Goal: Information Seeking & Learning: Learn about a topic

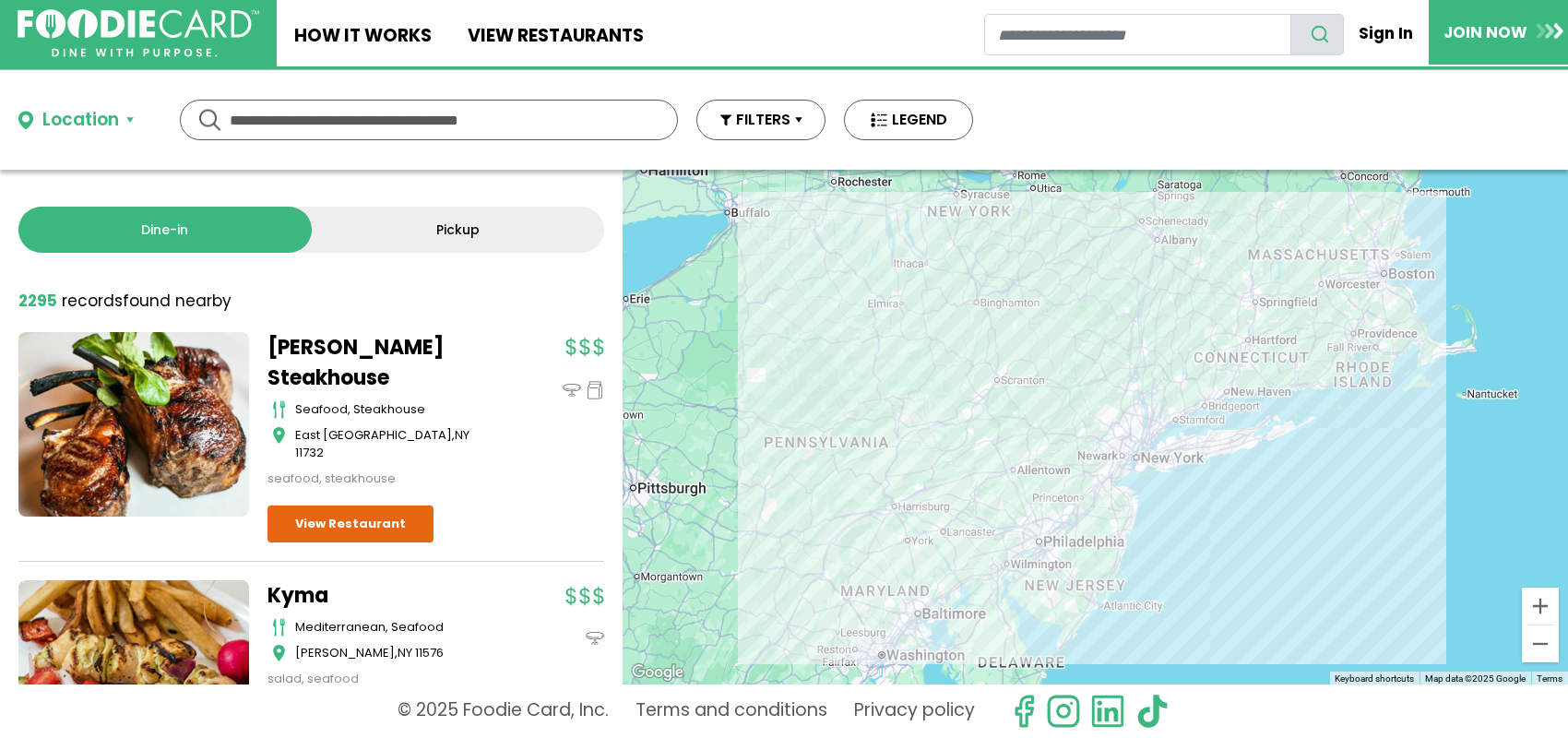
click at [405, 119] on input "text" at bounding box center [428, 119] width 398 height 39
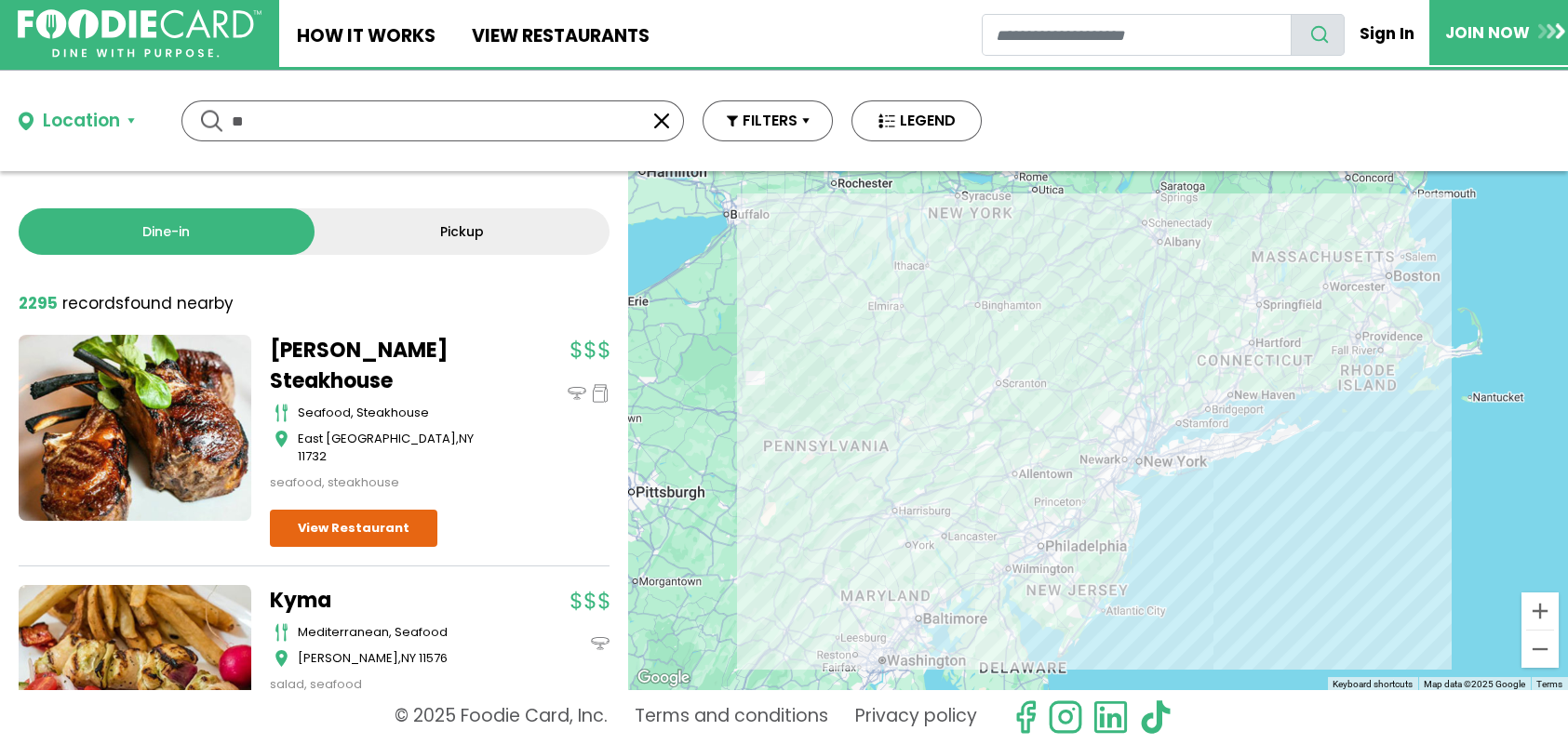
type input "*"
click at [127, 115] on button "Location" at bounding box center [76, 121] width 117 height 27
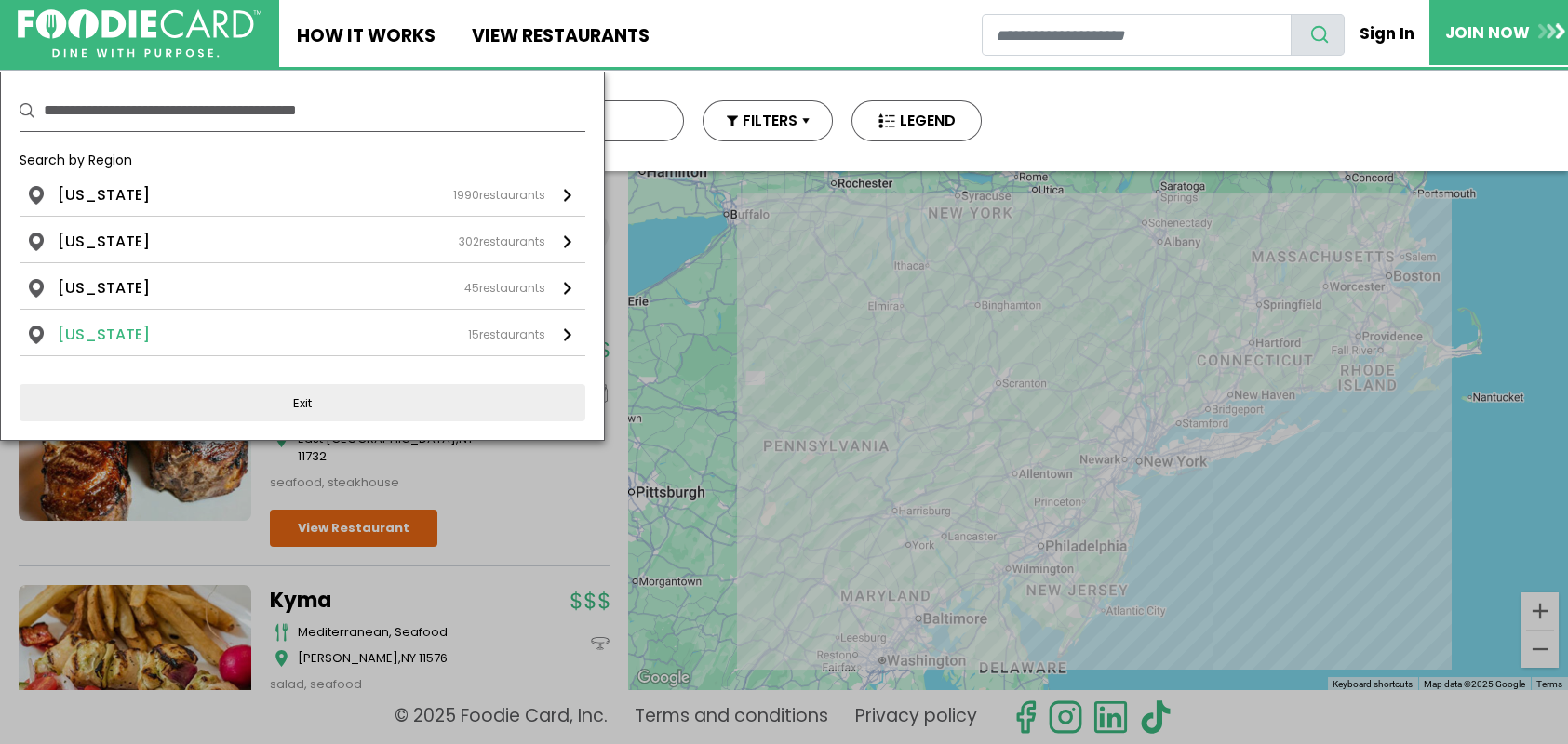
click at [498, 328] on div "15 restaurants" at bounding box center [507, 334] width 77 height 16
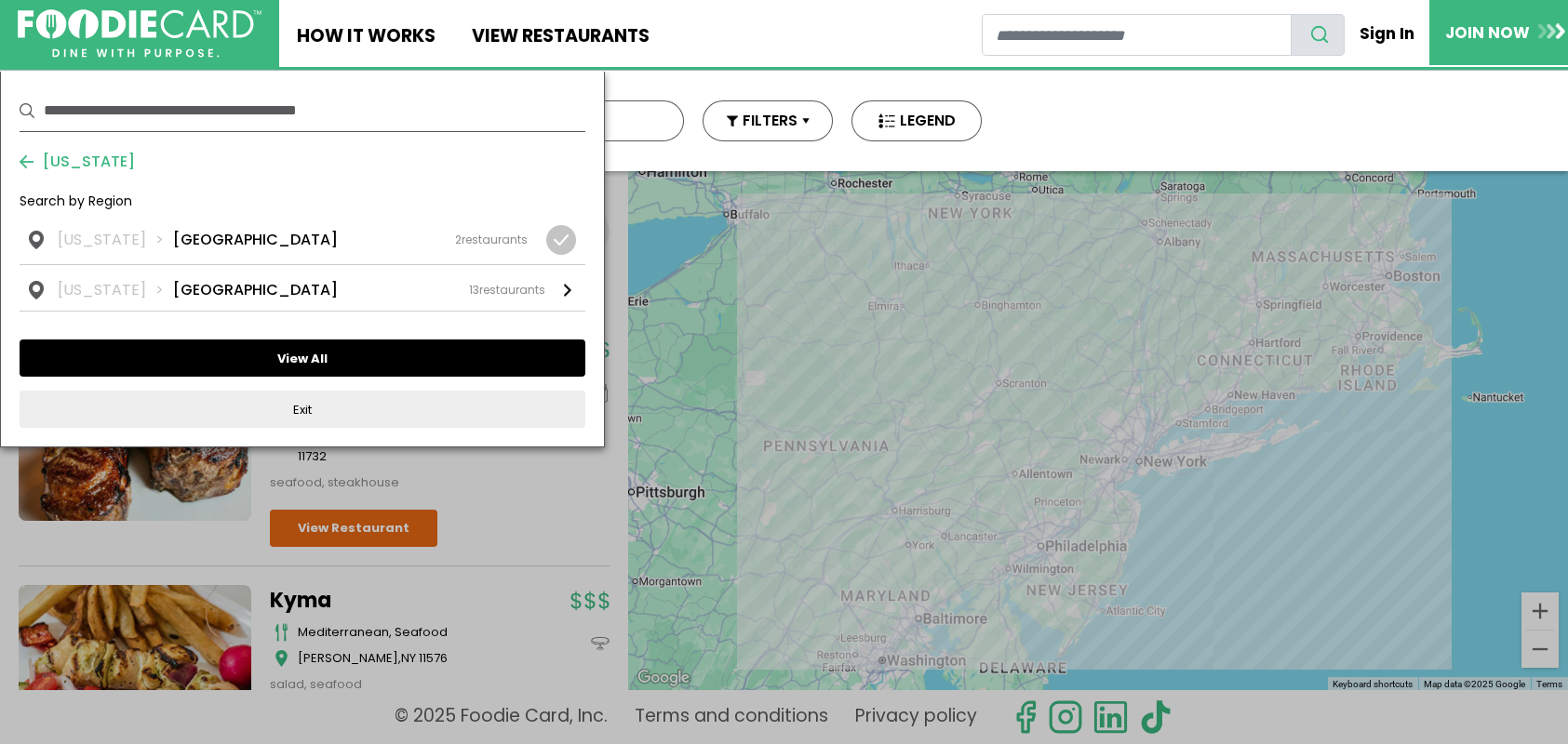
click at [349, 353] on button "View All" at bounding box center [302, 358] width 566 height 38
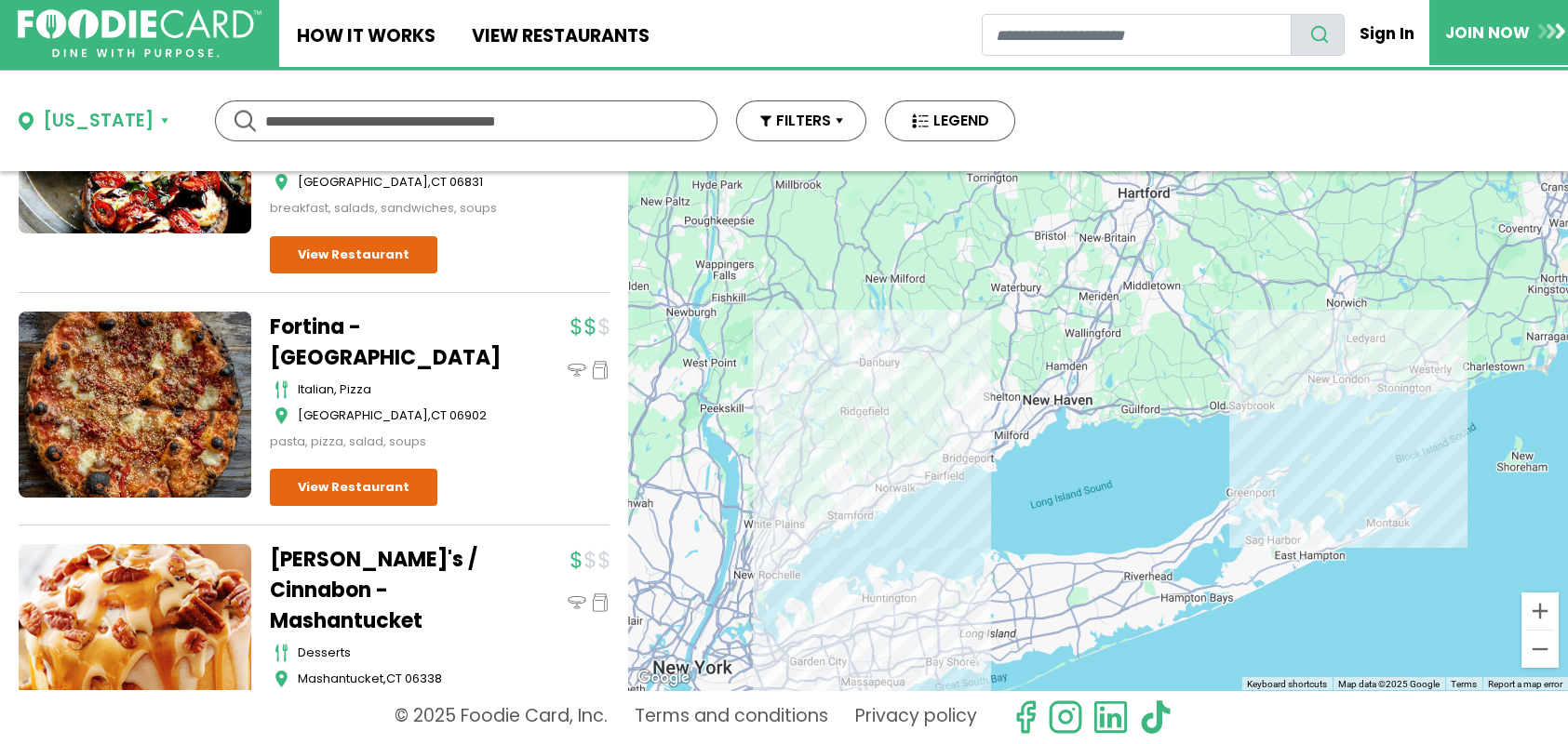
scroll to position [2883, 0]
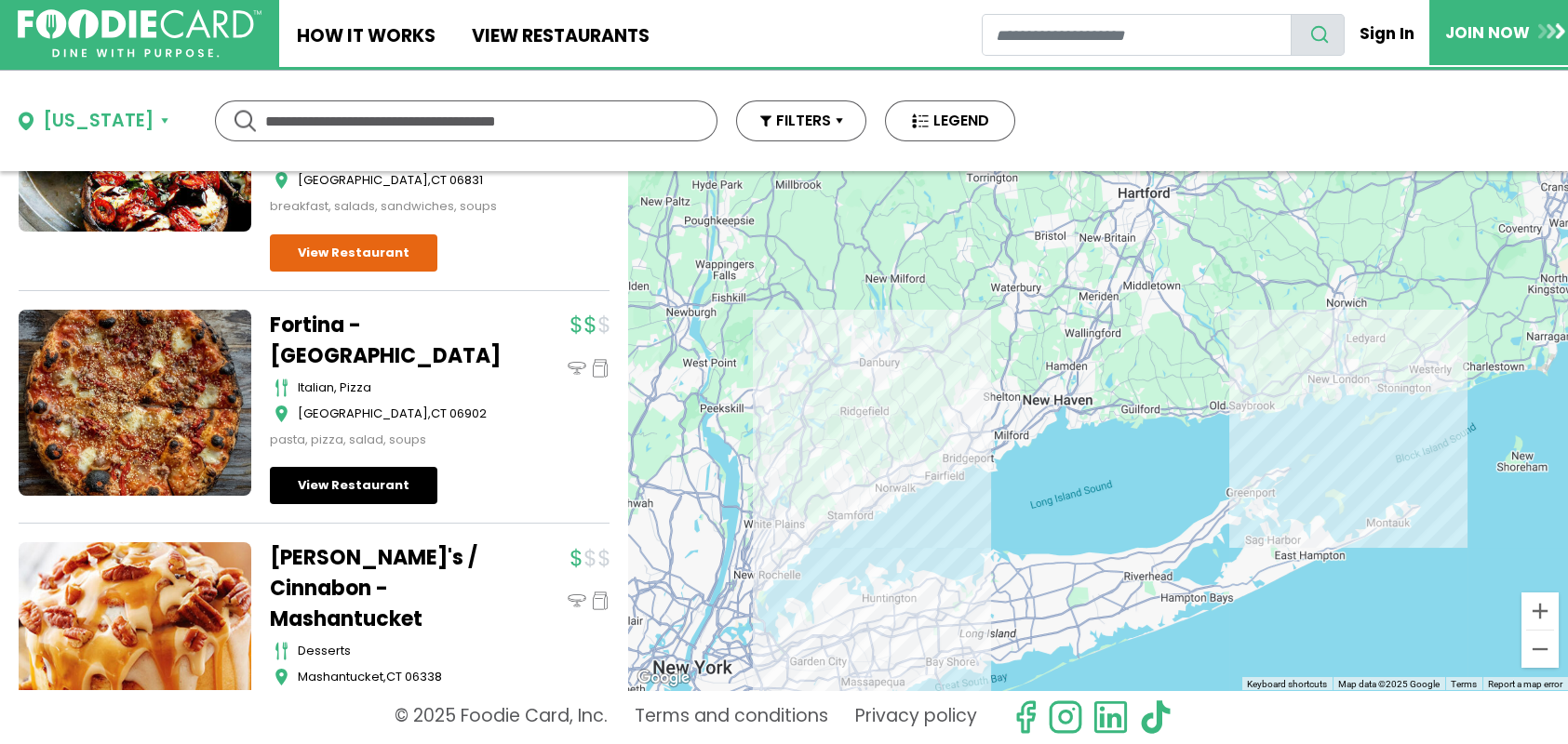
click at [356, 467] on link "View Restaurant" at bounding box center [354, 486] width 168 height 38
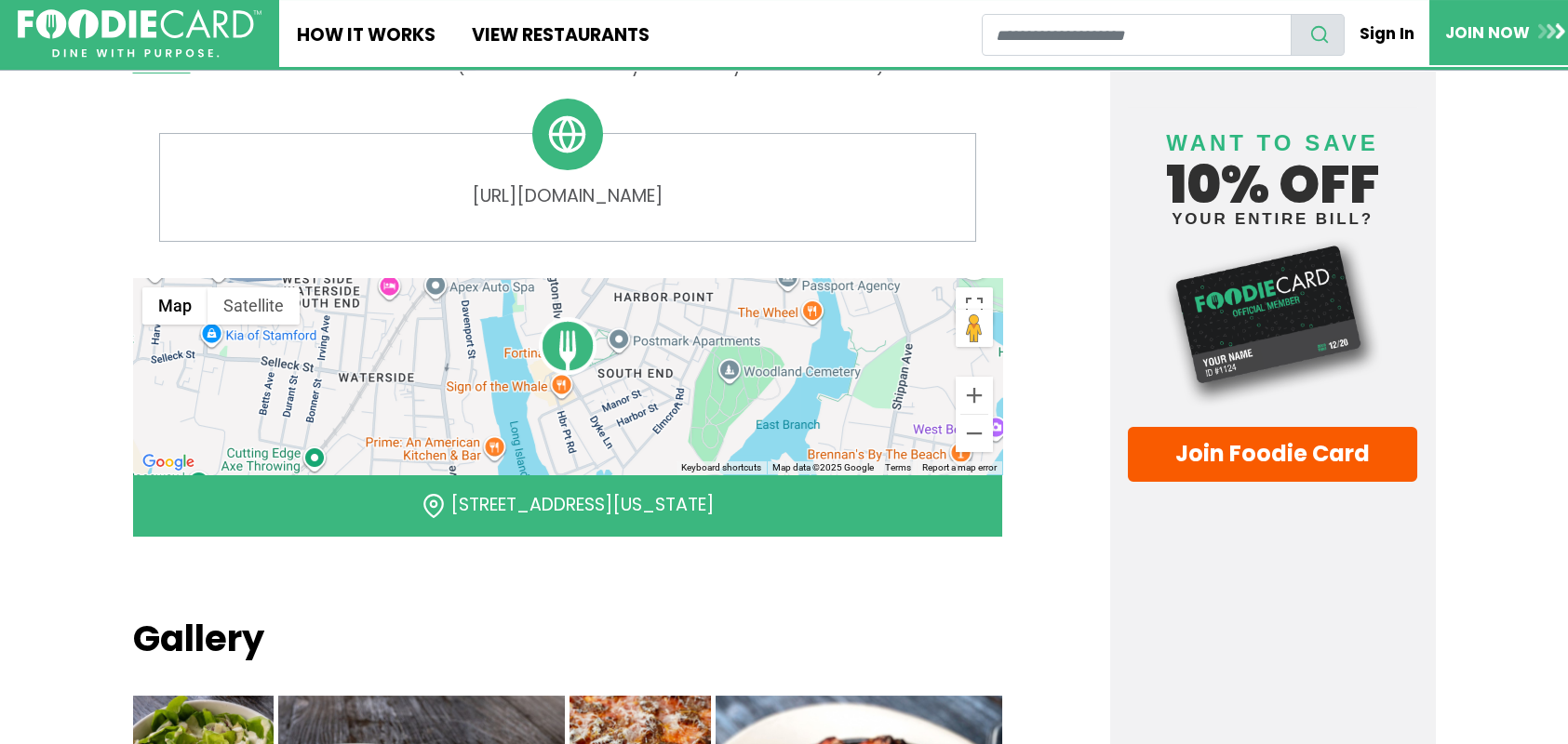
scroll to position [1116, 0]
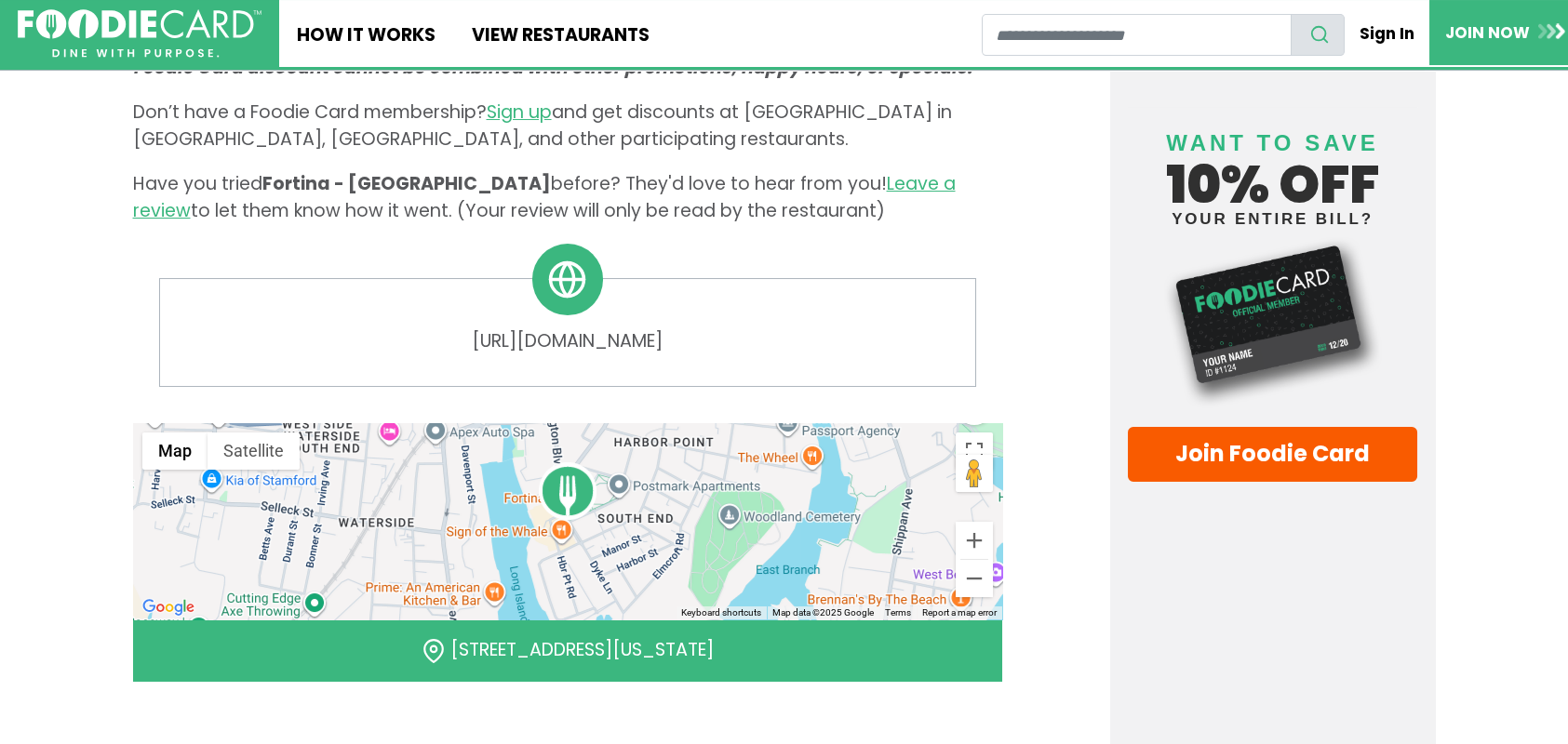
click at [580, 462] on img at bounding box center [568, 492] width 60 height 60
click at [538, 637] on link "120 Washington Blvd, Stamford, CT 06902" at bounding box center [582, 650] width 289 height 25
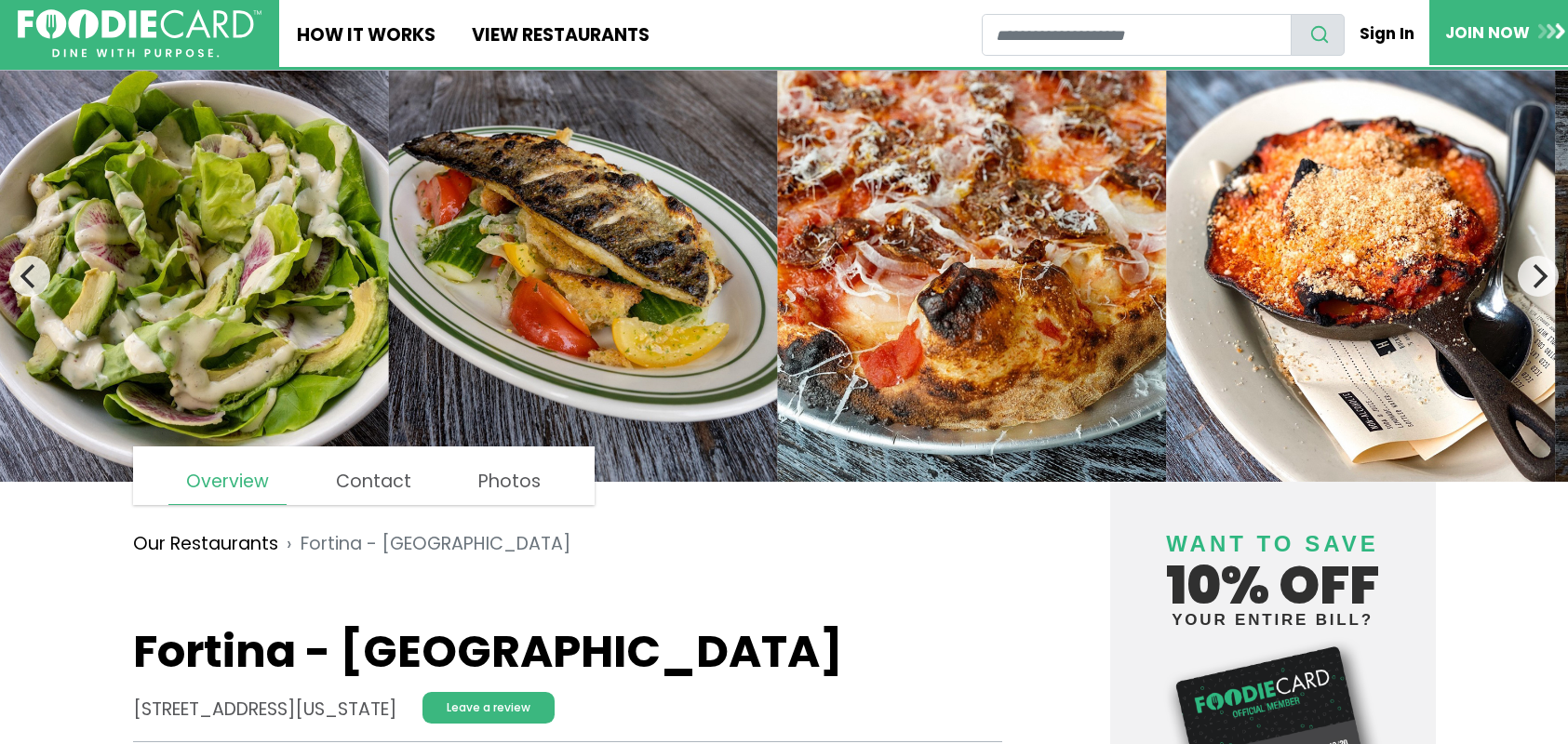
scroll to position [1116, 0]
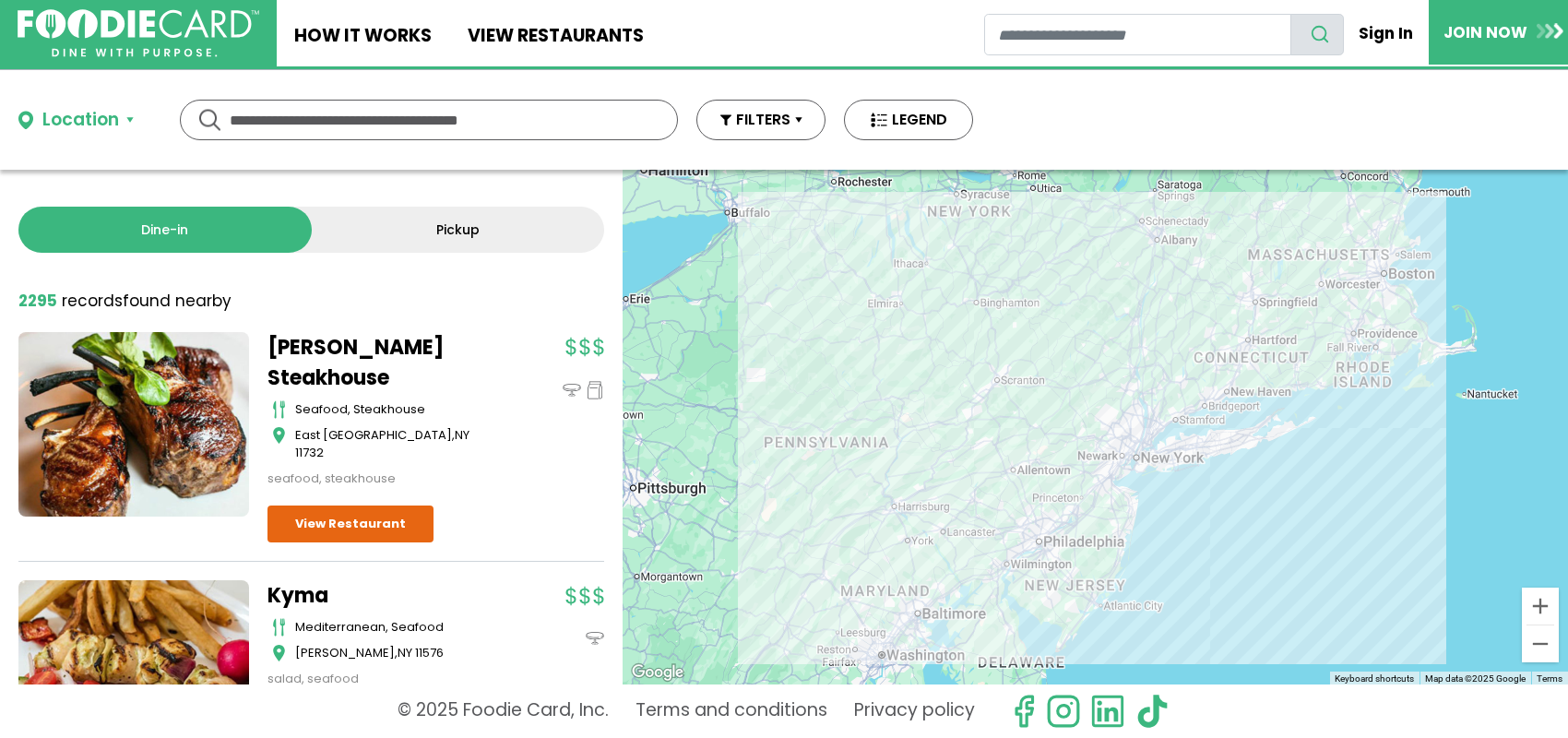
click at [127, 119] on button "Location" at bounding box center [75, 120] width 116 height 27
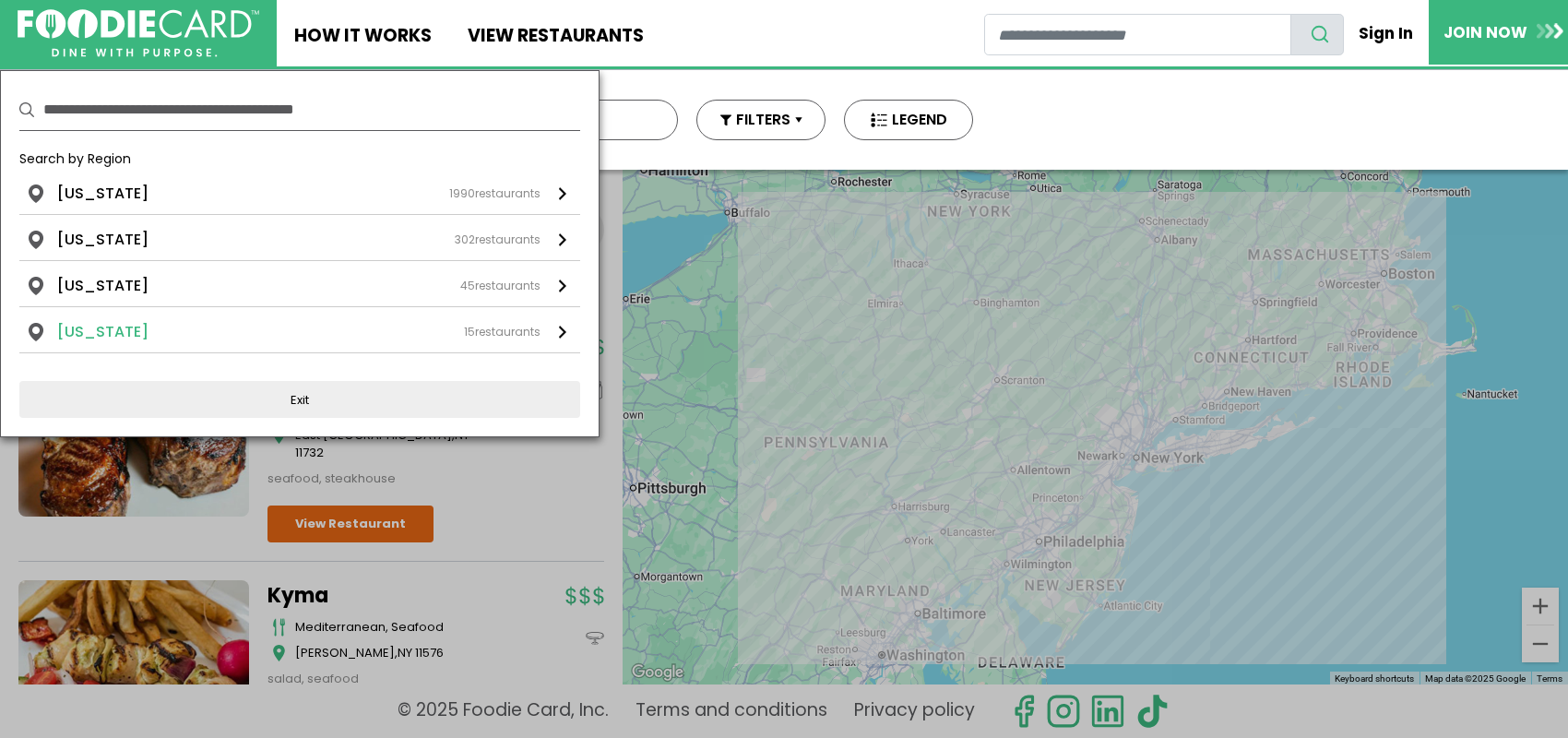
click at [85, 323] on li "Connecticut" at bounding box center [103, 332] width 92 height 22
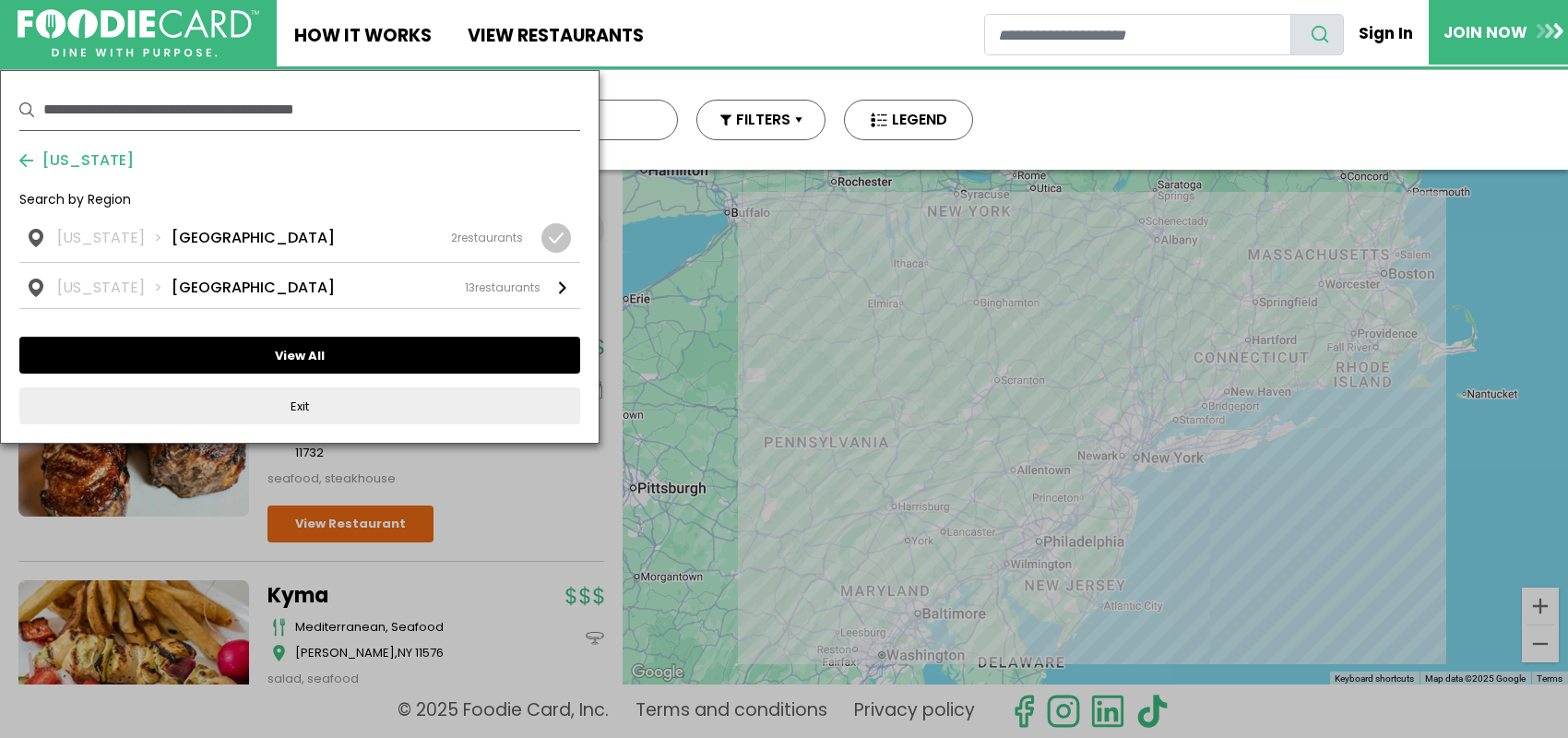
click at [302, 350] on button "View All" at bounding box center [299, 355] width 561 height 37
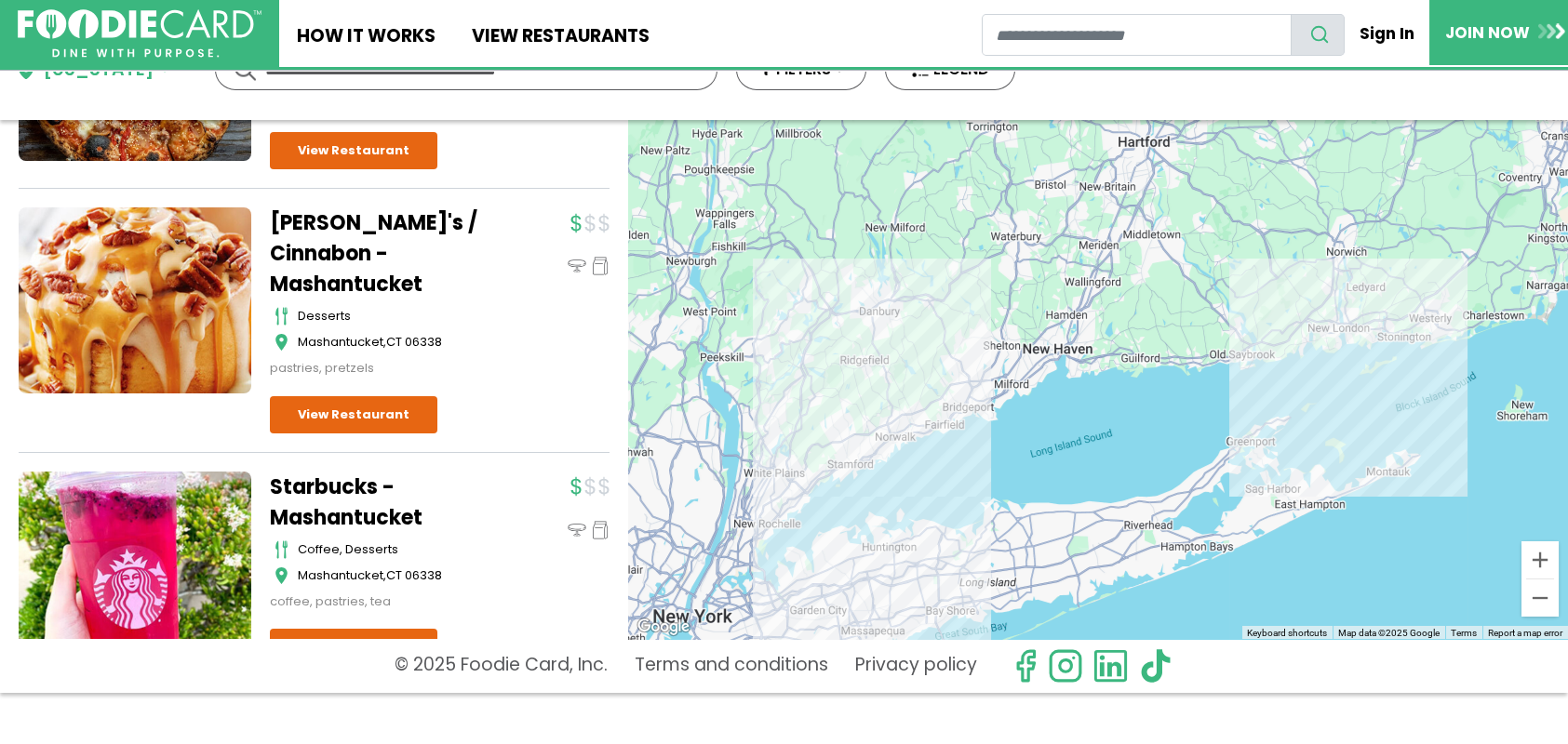
scroll to position [3123, 0]
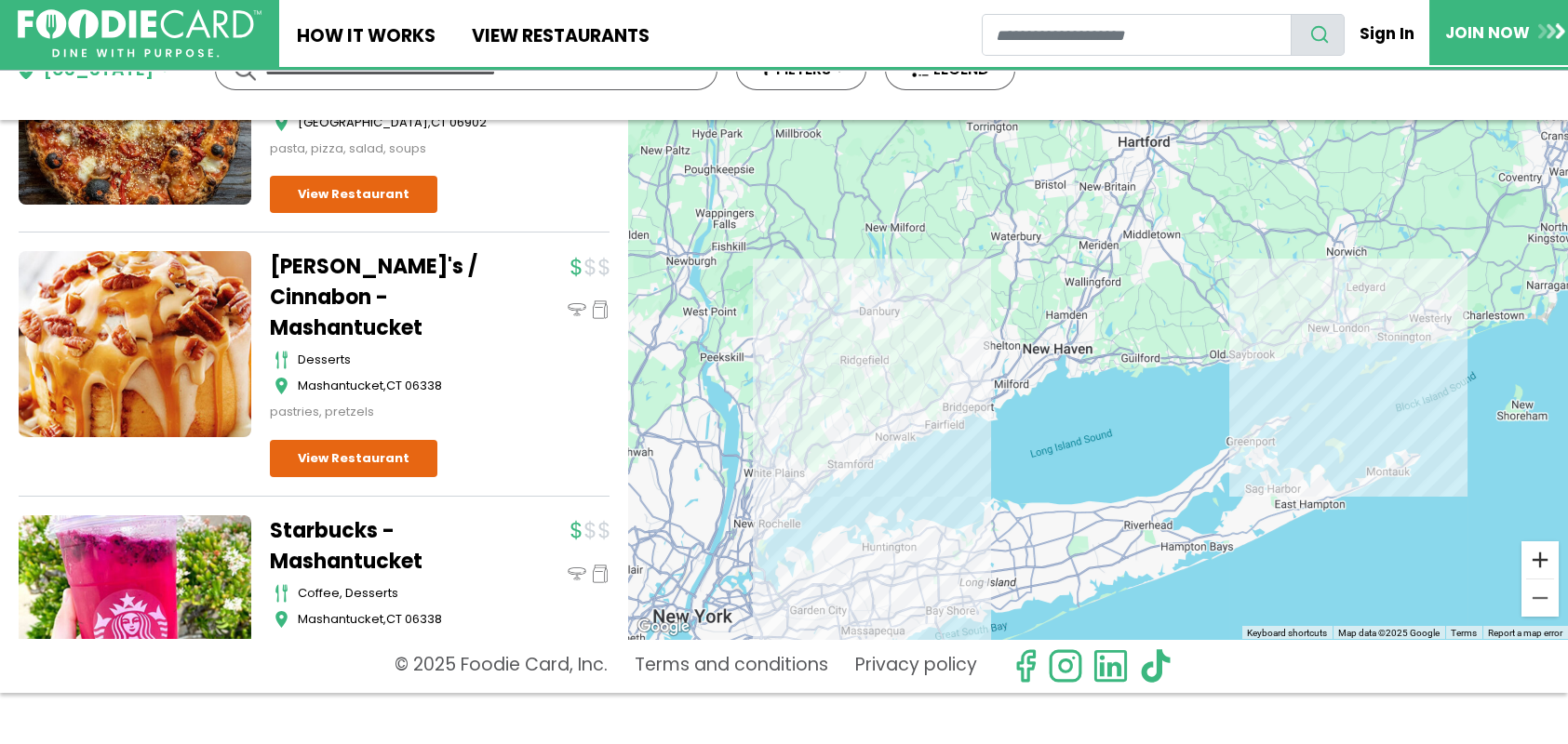
click at [1542, 556] on button "Zoom in" at bounding box center [1539, 560] width 38 height 38
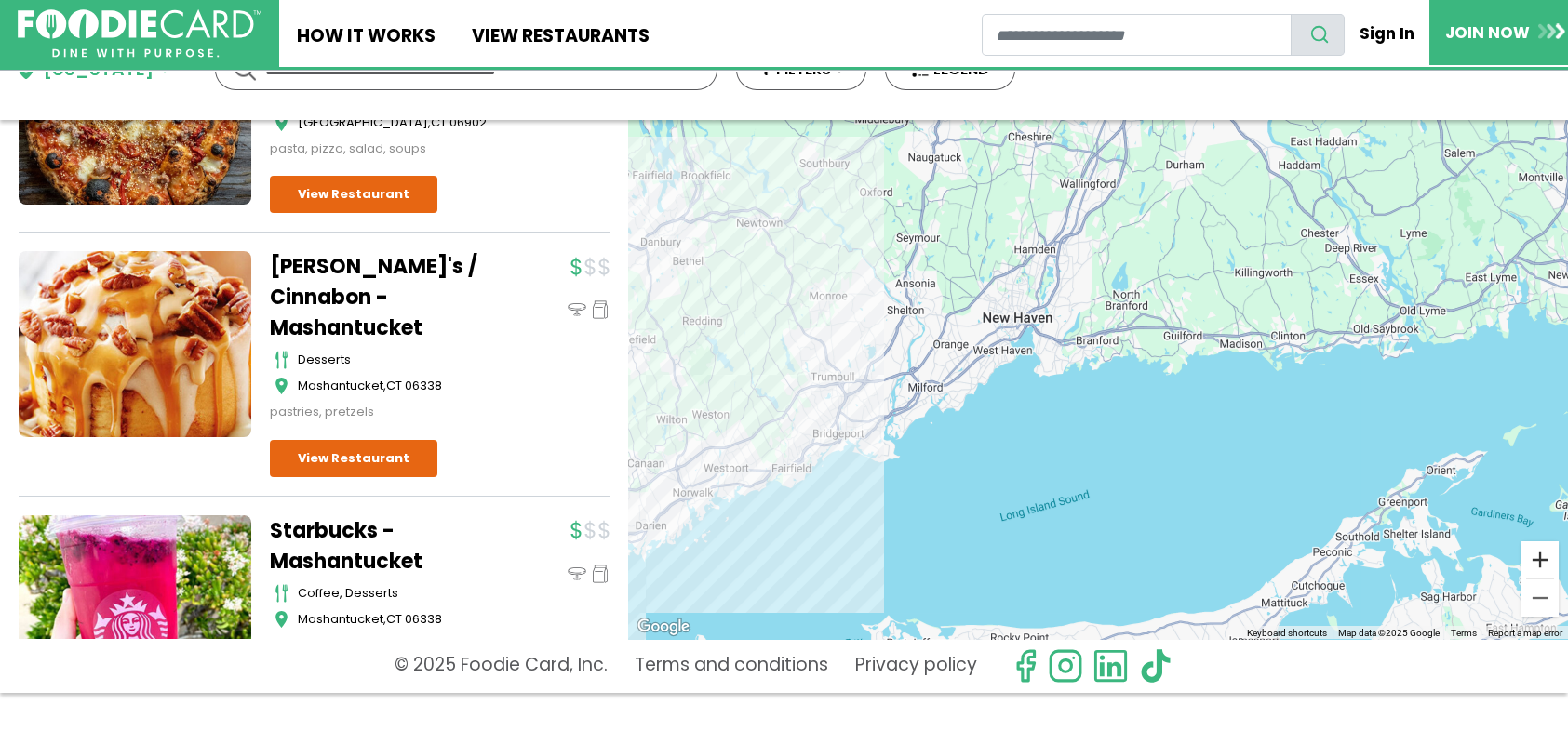
click at [1542, 556] on button "Zoom in" at bounding box center [1539, 560] width 38 height 38
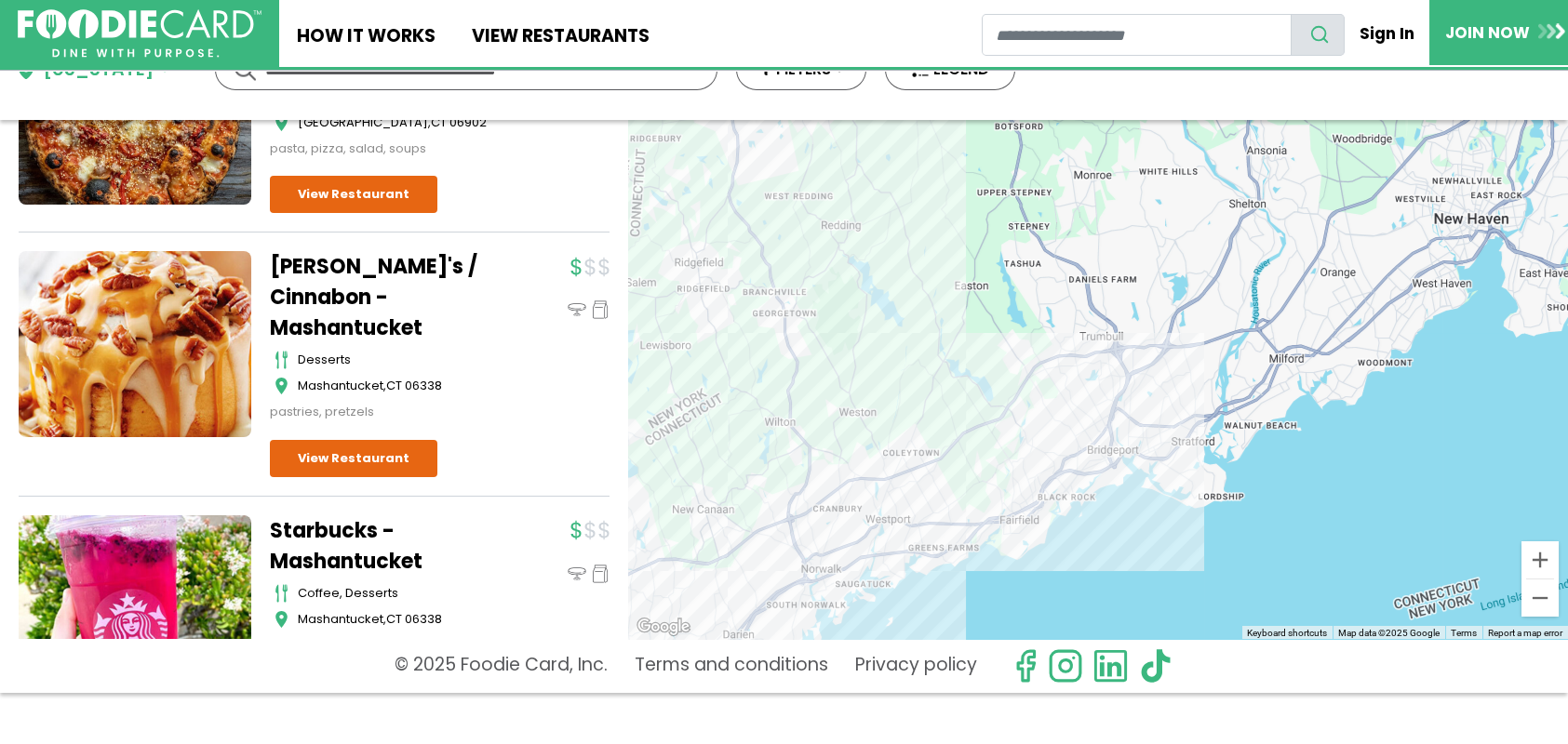
drag, startPoint x: 689, startPoint y: 420, endPoint x: 1234, endPoint y: 381, distance: 546.4
click at [1234, 381] on div at bounding box center [1098, 380] width 940 height 519
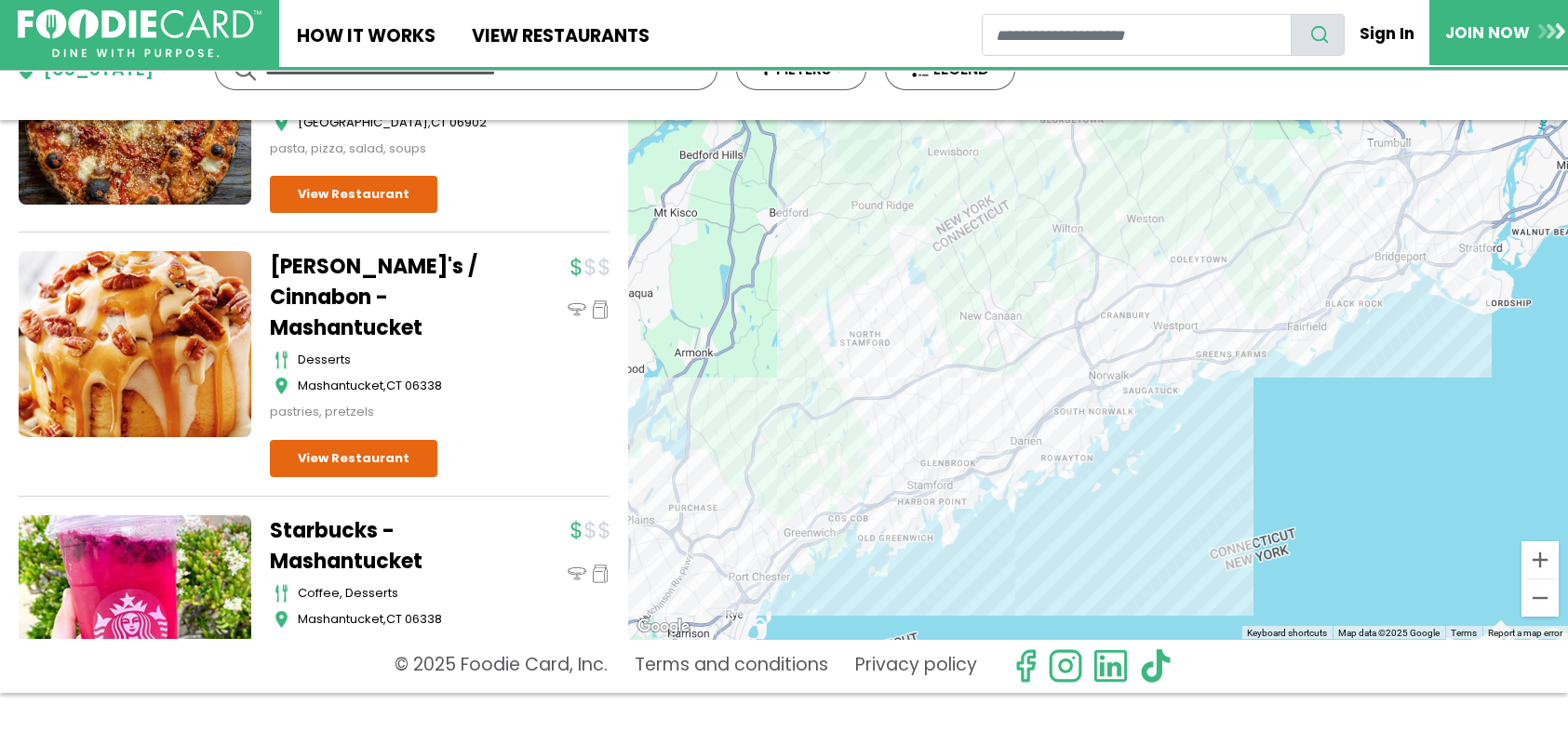
drag, startPoint x: 848, startPoint y: 409, endPoint x: 1132, endPoint y: 214, distance: 344.5
click at [1132, 214] on div at bounding box center [1098, 380] width 940 height 519
click at [941, 515] on div at bounding box center [1098, 380] width 940 height 519
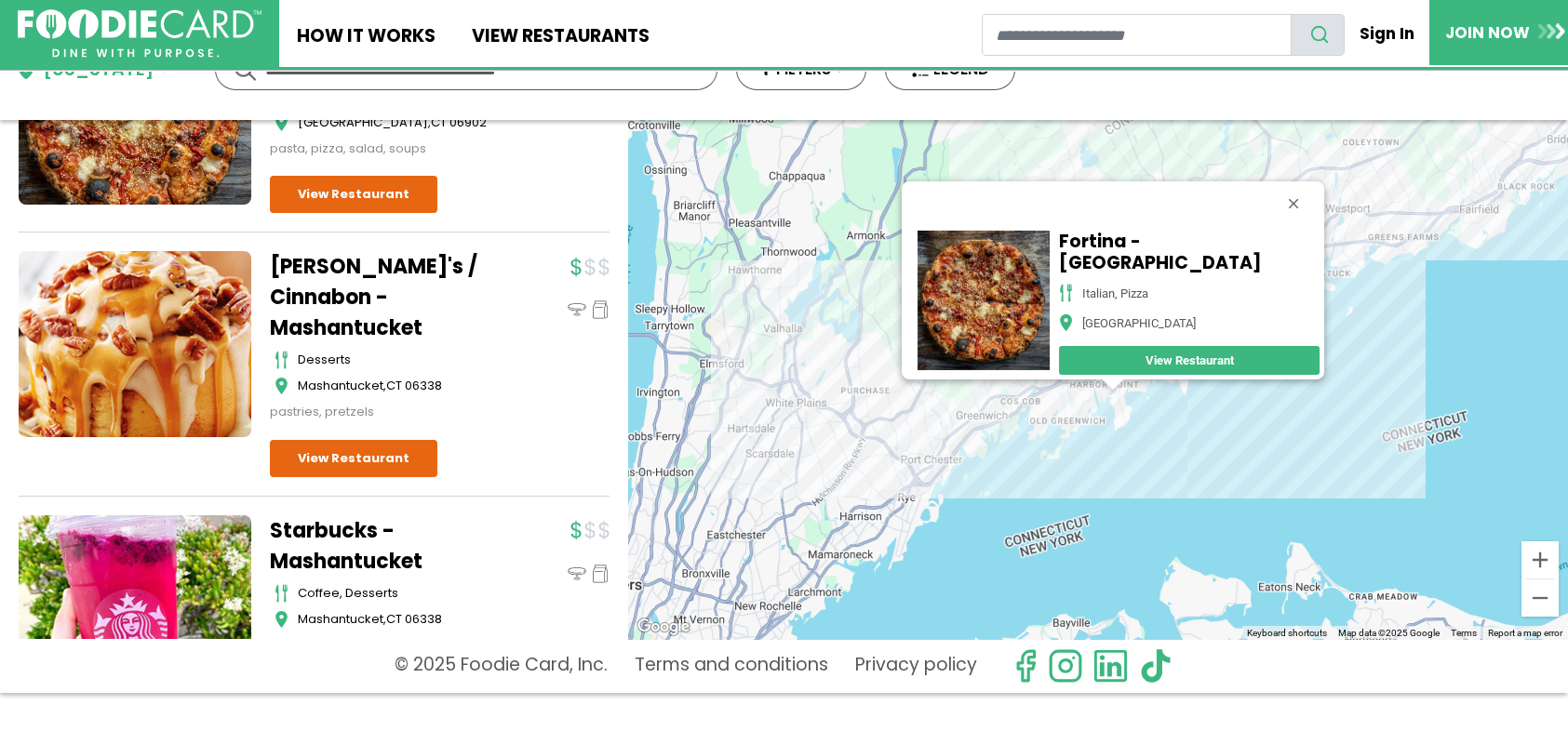
click at [1181, 346] on link "View Restaurant" at bounding box center [1188, 360] width 260 height 29
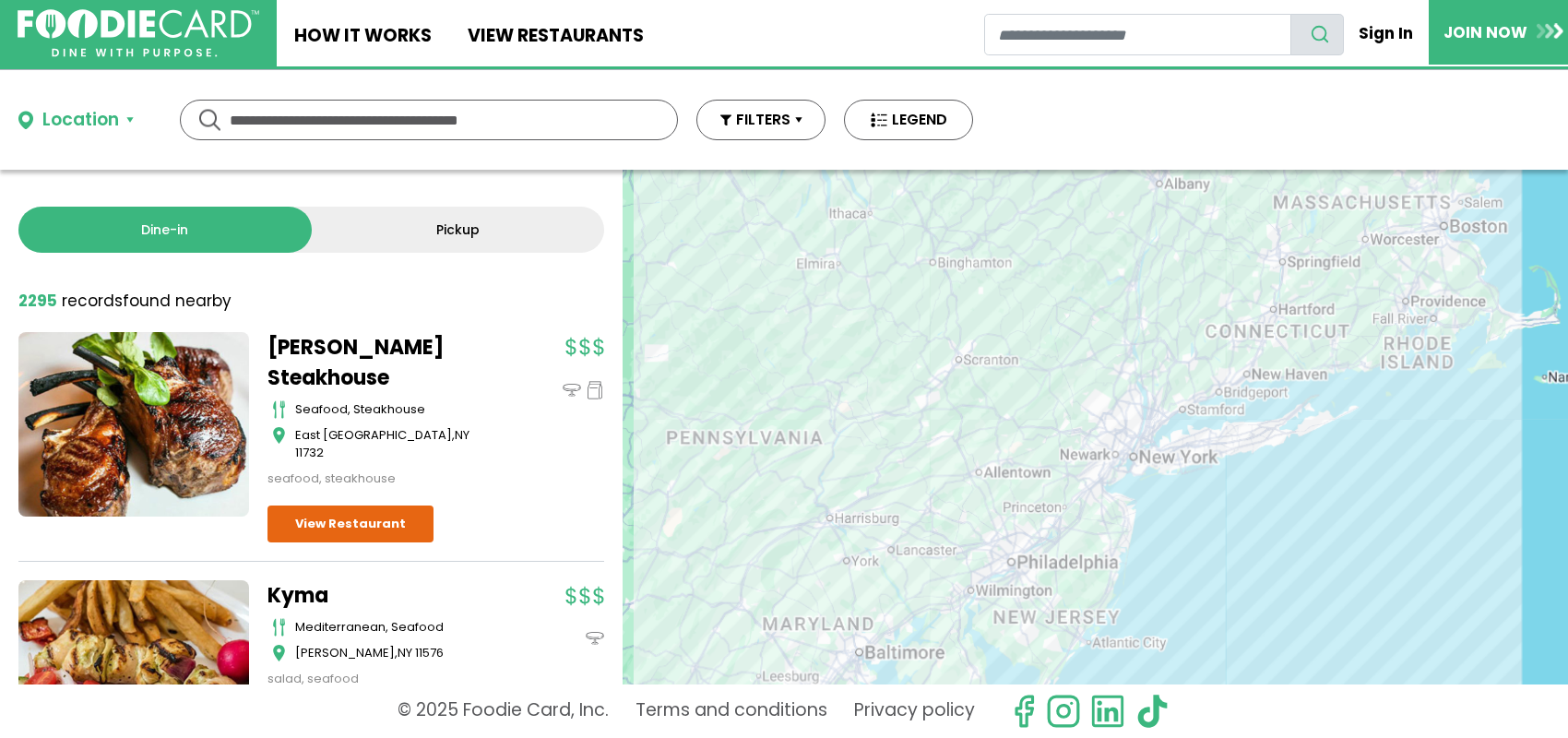
click at [132, 121] on button "Location" at bounding box center [75, 120] width 116 height 27
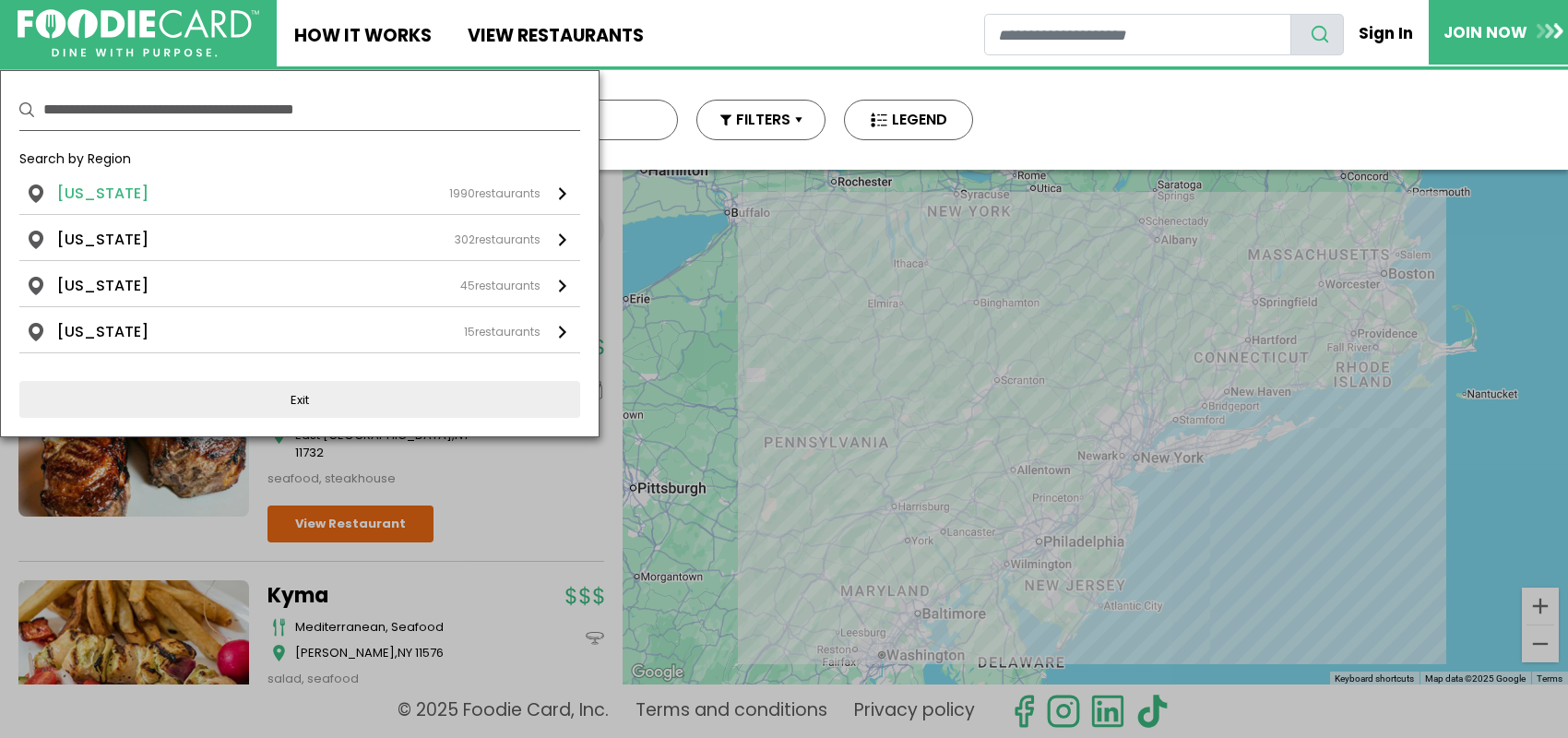
click at [467, 189] on span "1990" at bounding box center [462, 193] width 26 height 15
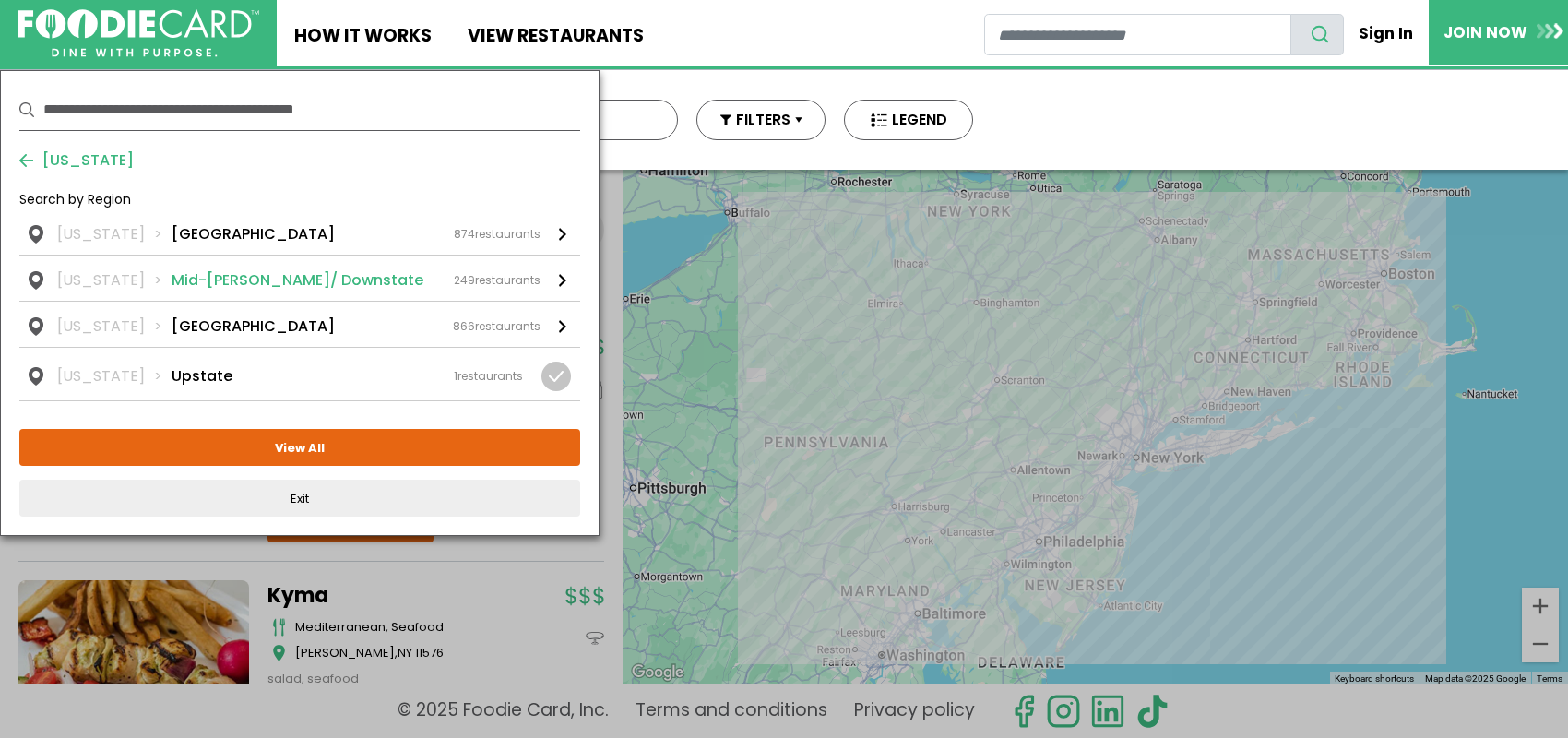
click at [439, 280] on div "[US_STATE] Mid-[PERSON_NAME]/ Downstate 249 restaurants" at bounding box center [299, 280] width 483 height 22
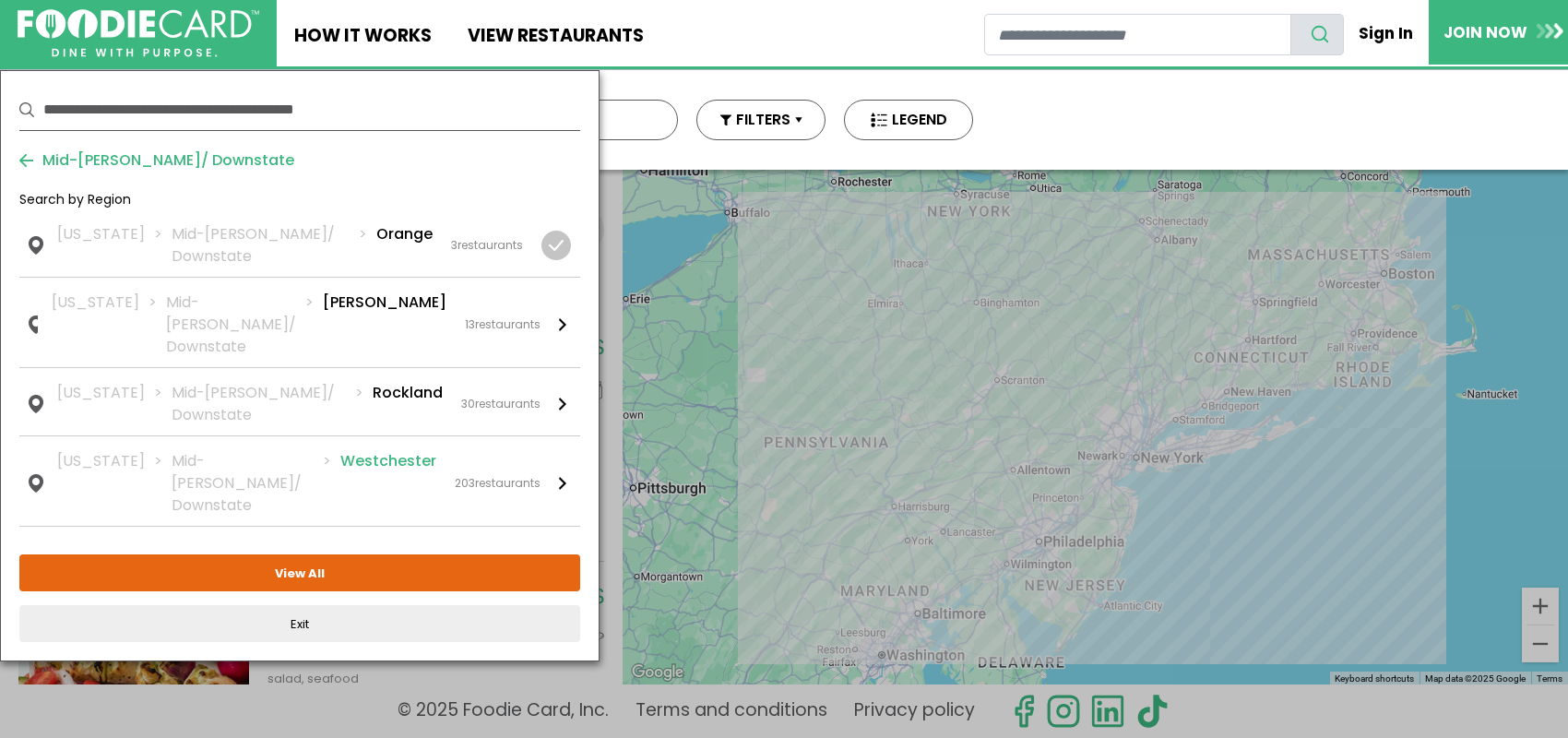
click at [407, 450] on li "Westchester" at bounding box center [388, 484] width 96 height 67
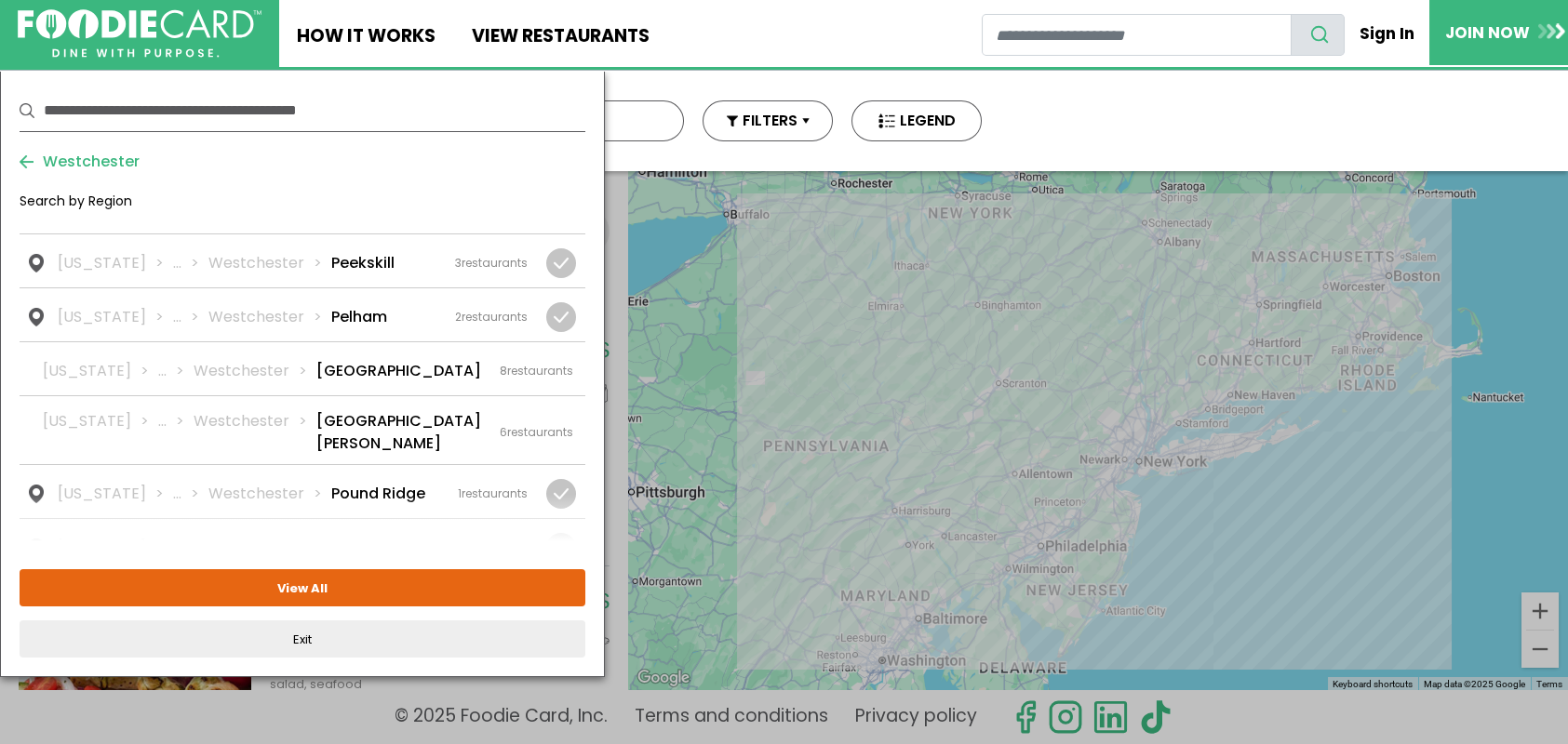
scroll to position [1395, 0]
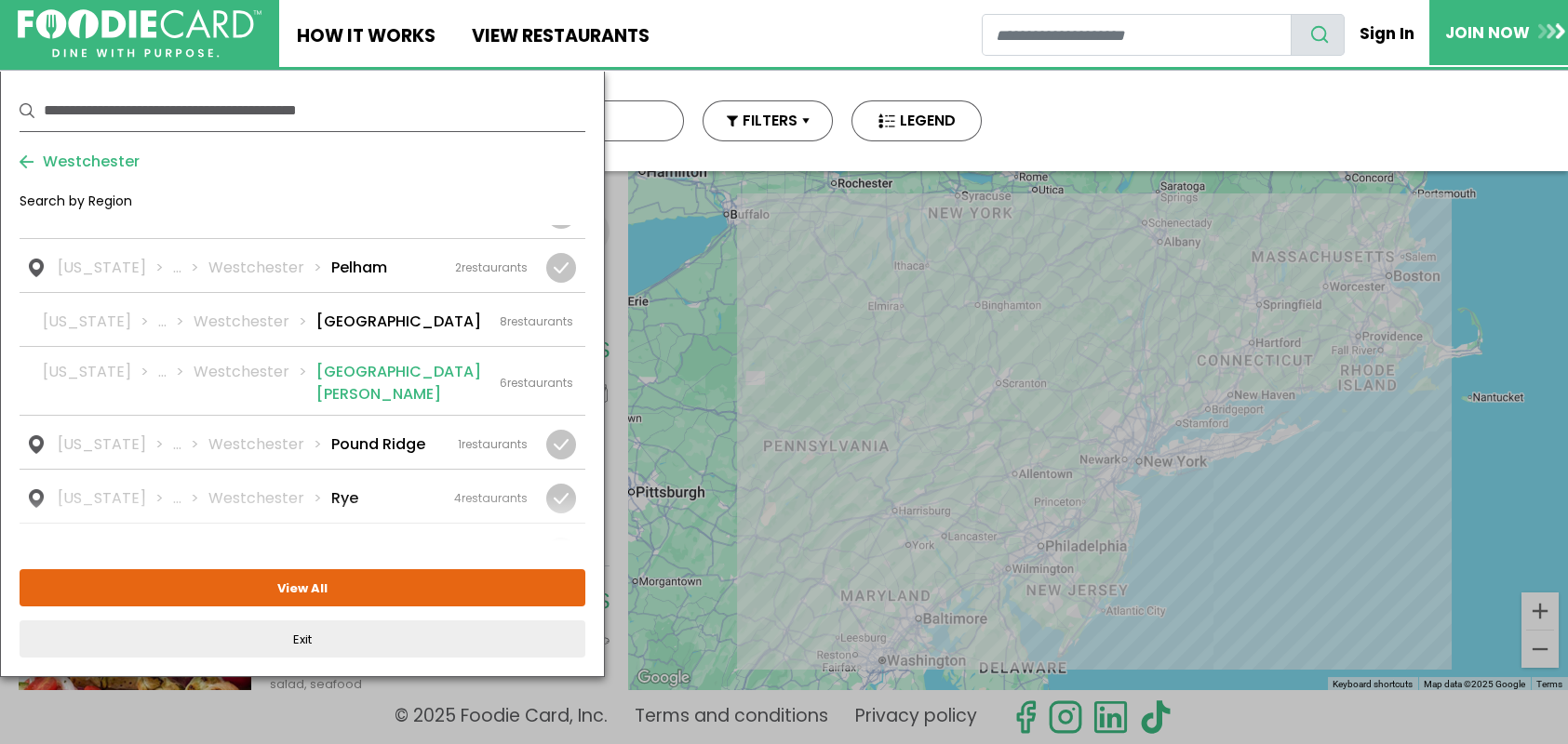
click at [364, 361] on li "[GEOGRAPHIC_DATA][PERSON_NAME]" at bounding box center [398, 384] width 165 height 44
click at [368, 361] on li "[GEOGRAPHIC_DATA][PERSON_NAME]" at bounding box center [398, 384] width 165 height 44
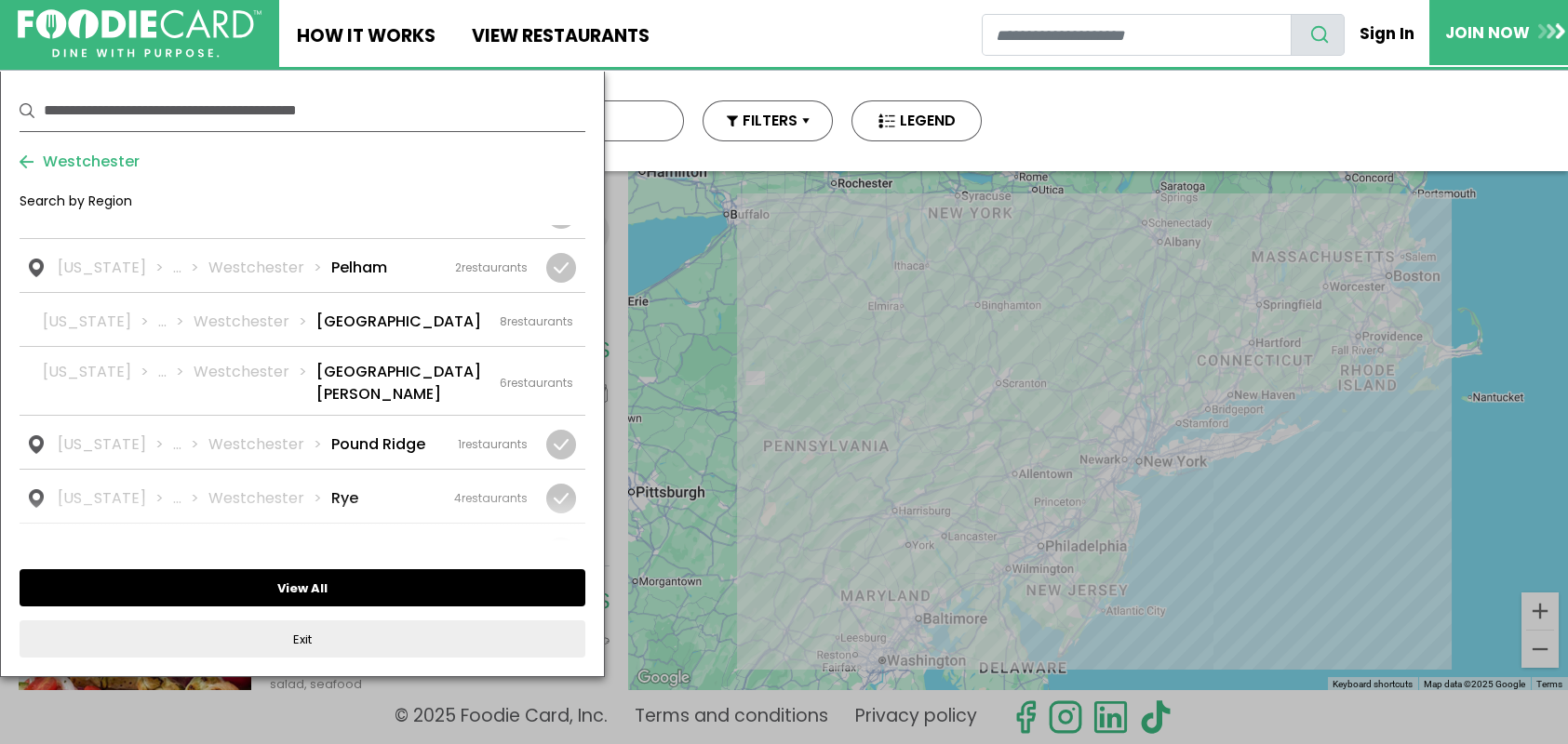
click at [388, 583] on button "View All" at bounding box center [302, 588] width 566 height 38
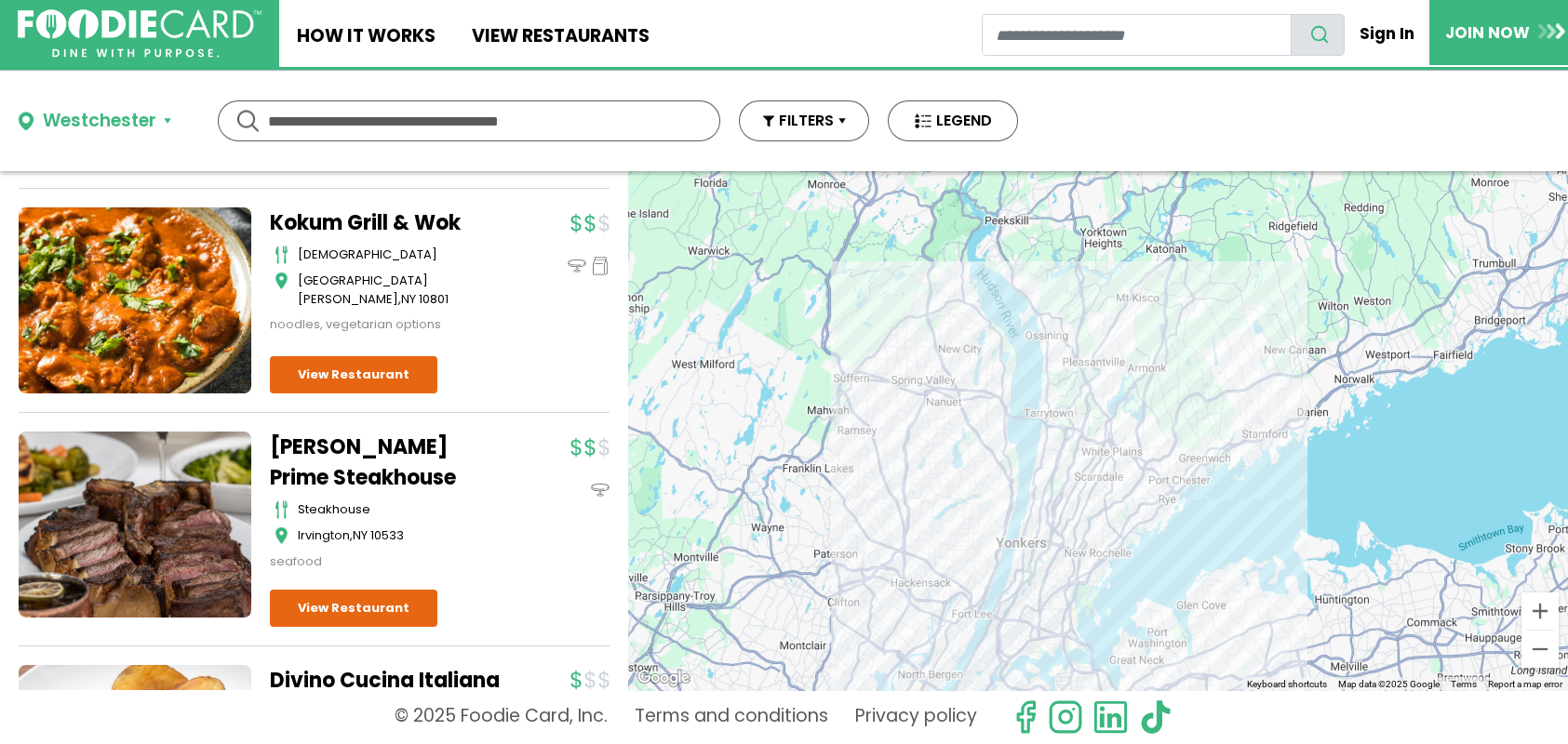
scroll to position [3535, 0]
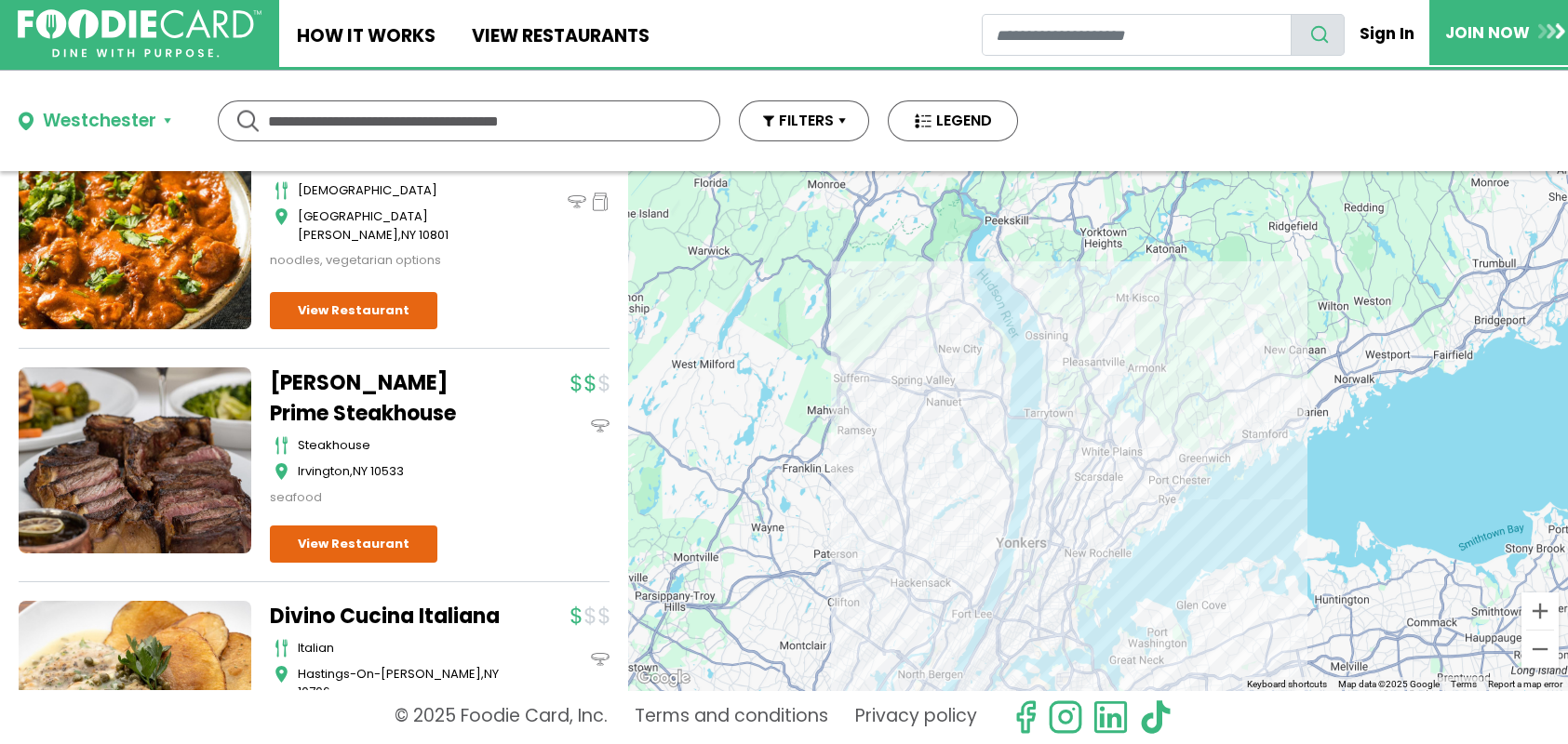
click at [1175, 528] on div at bounding box center [1098, 431] width 940 height 519
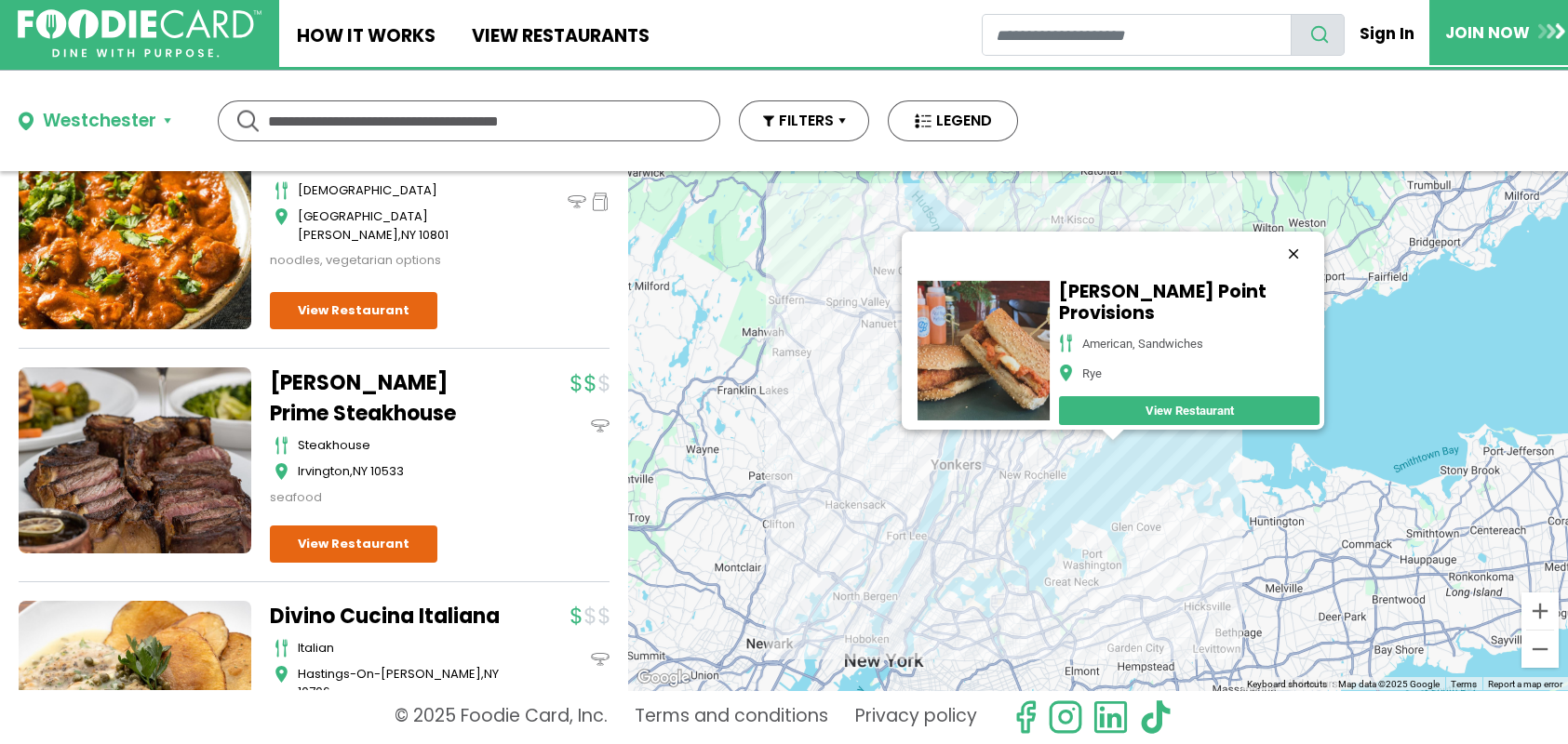
click at [1282, 244] on button "Close" at bounding box center [1293, 253] width 44 height 44
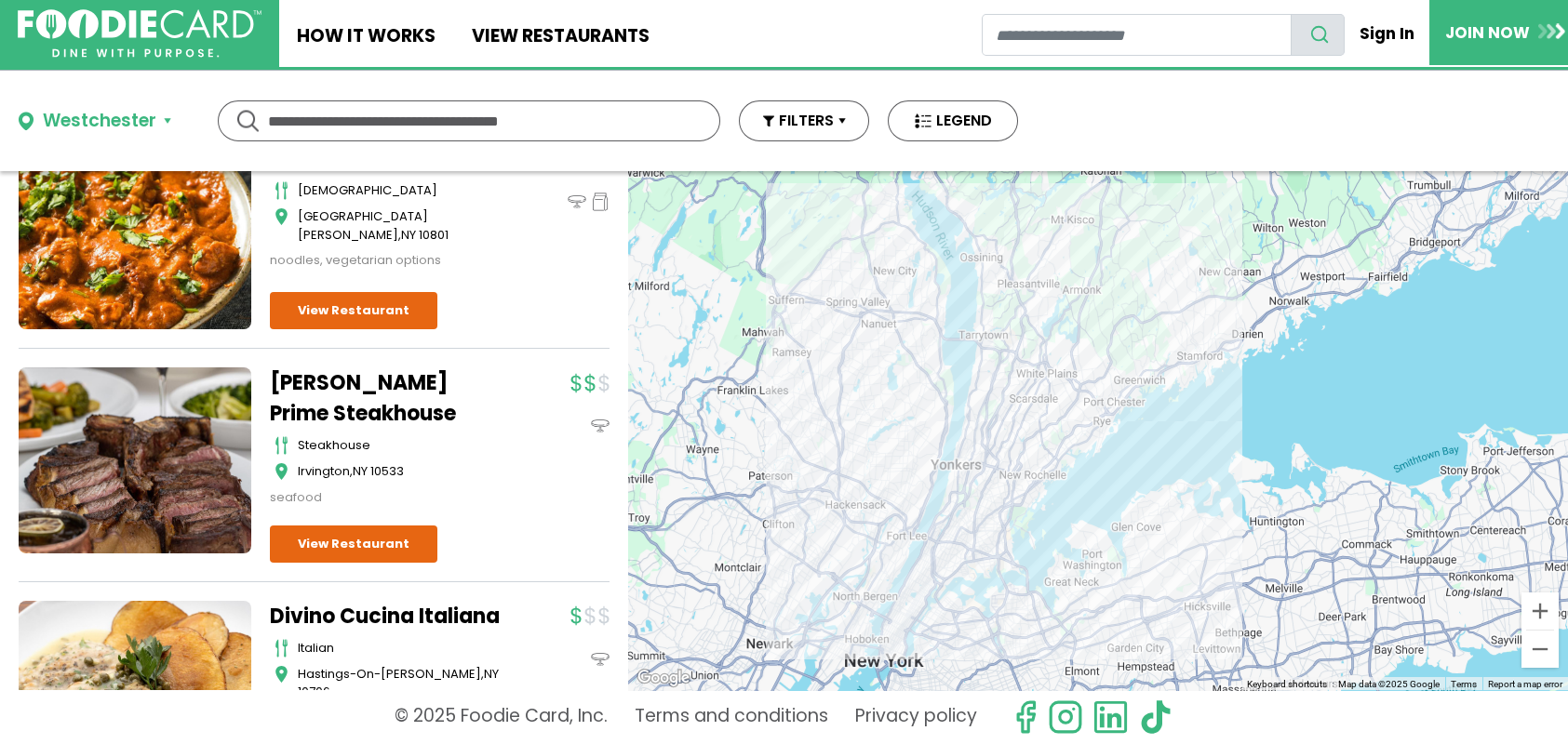
click at [1062, 388] on div at bounding box center [1098, 431] width 940 height 519
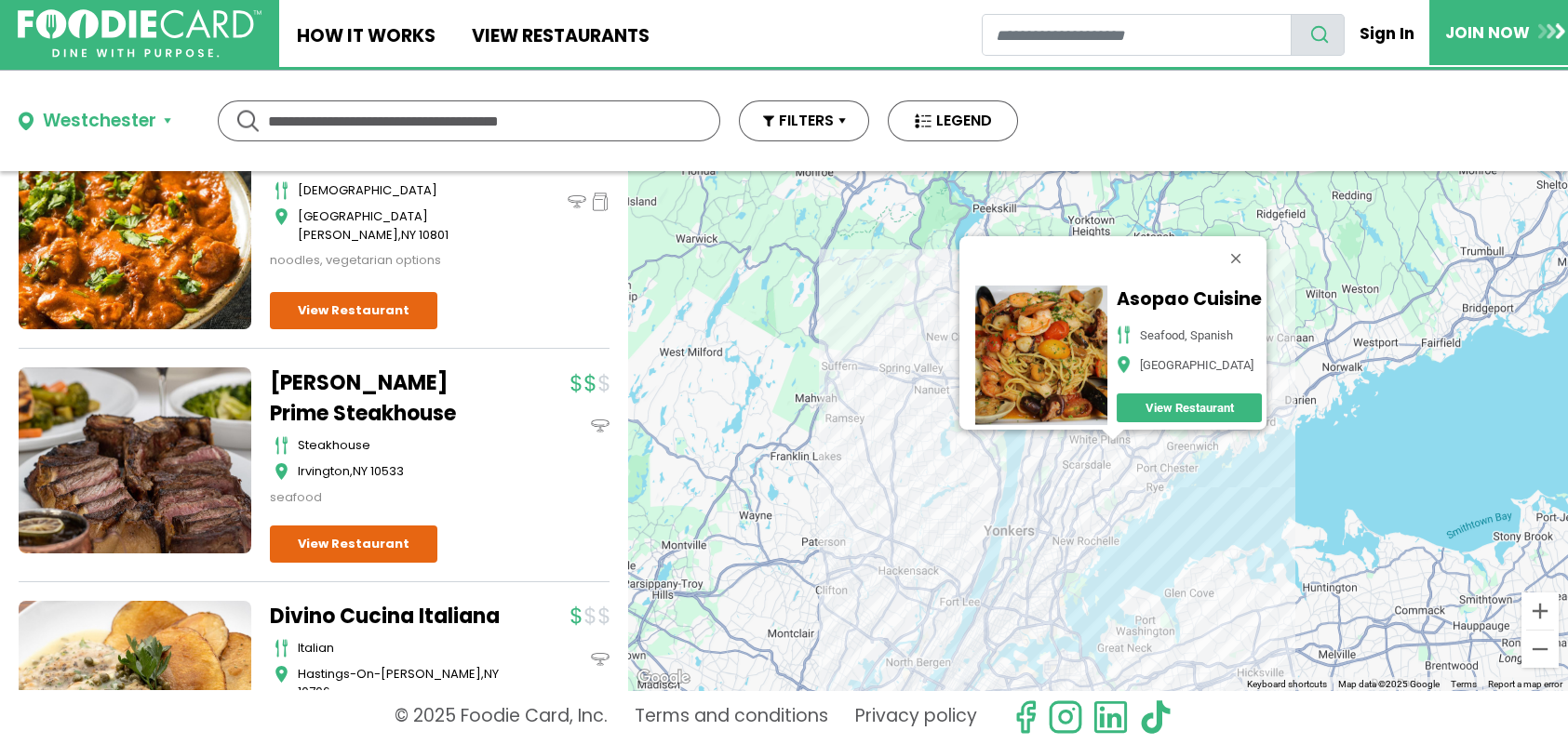
click at [1147, 394] on link "View Restaurant" at bounding box center [1188, 408] width 146 height 29
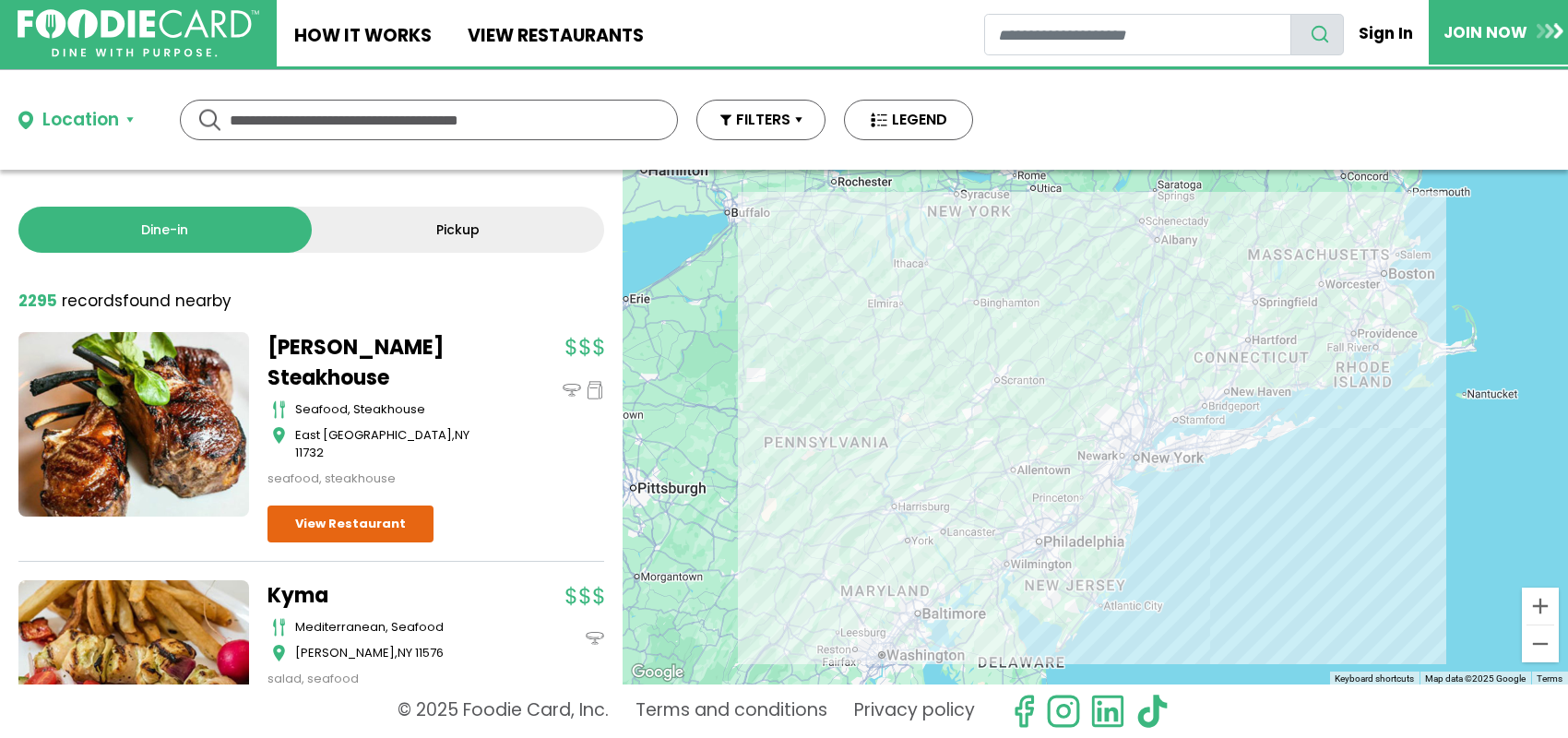
click at [132, 112] on button "Location" at bounding box center [75, 120] width 116 height 27
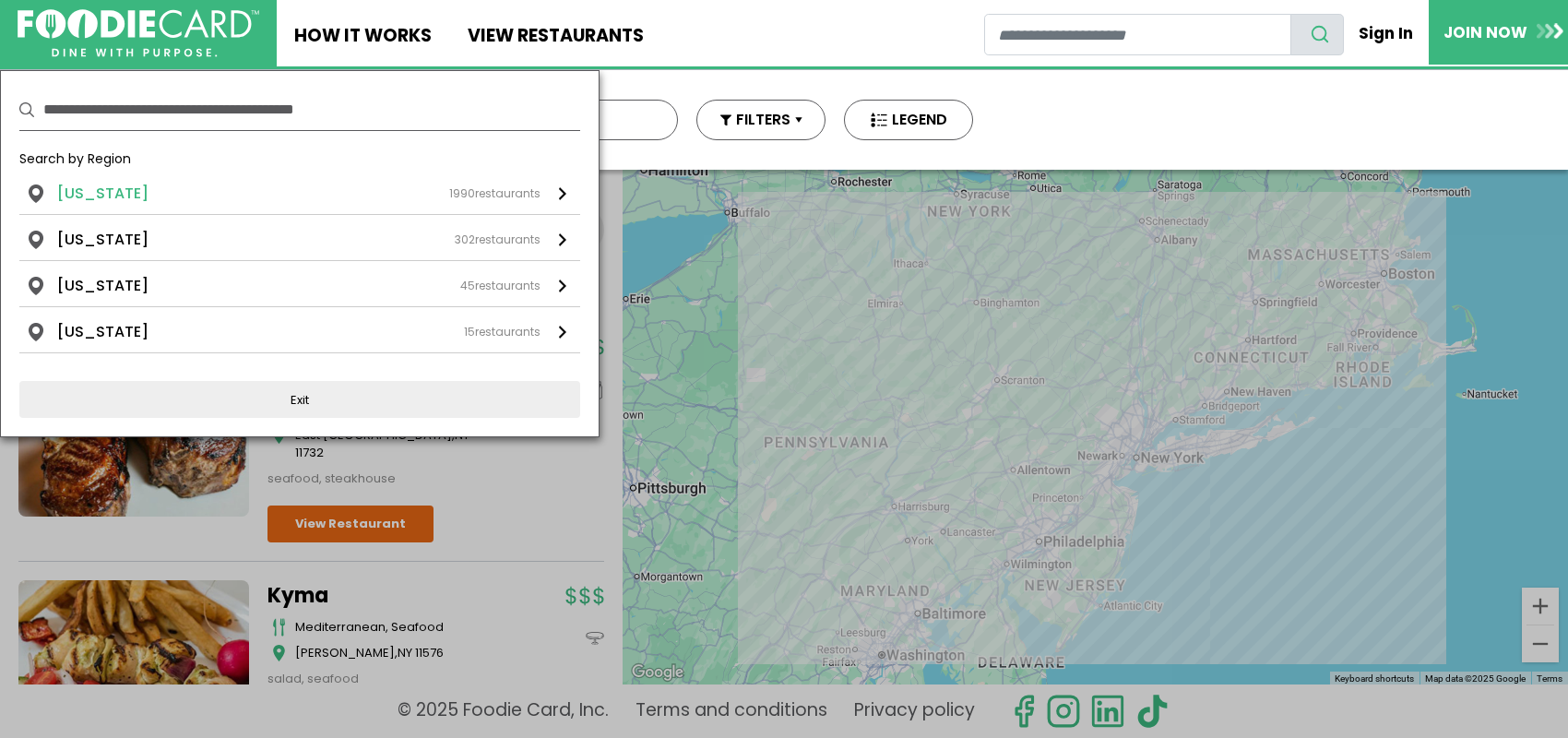
click at [155, 193] on div "[US_STATE] 1990 restaurants" at bounding box center [299, 193] width 483 height 22
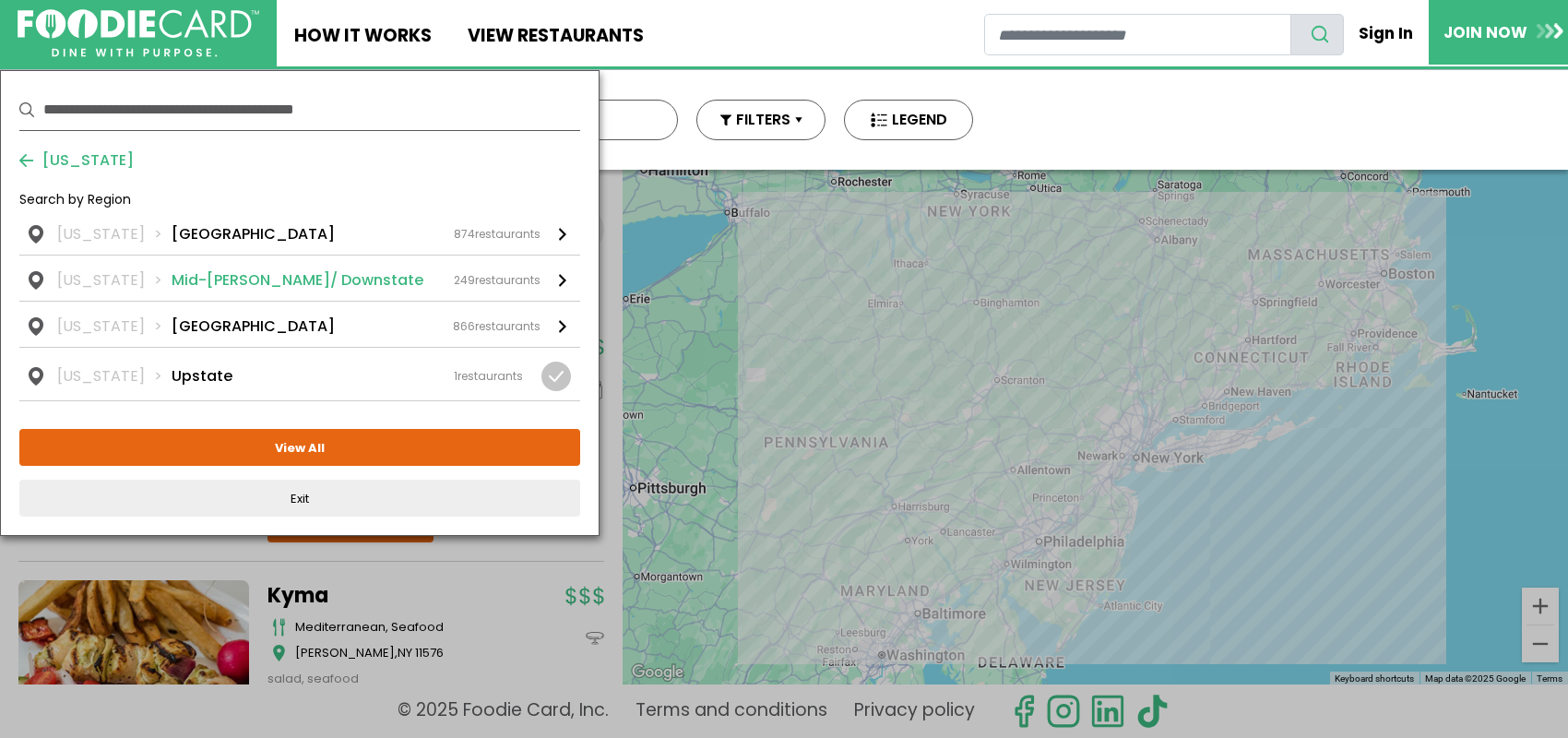
click at [284, 272] on li "Mid-[PERSON_NAME]/ Downstate" at bounding box center [298, 280] width 252 height 22
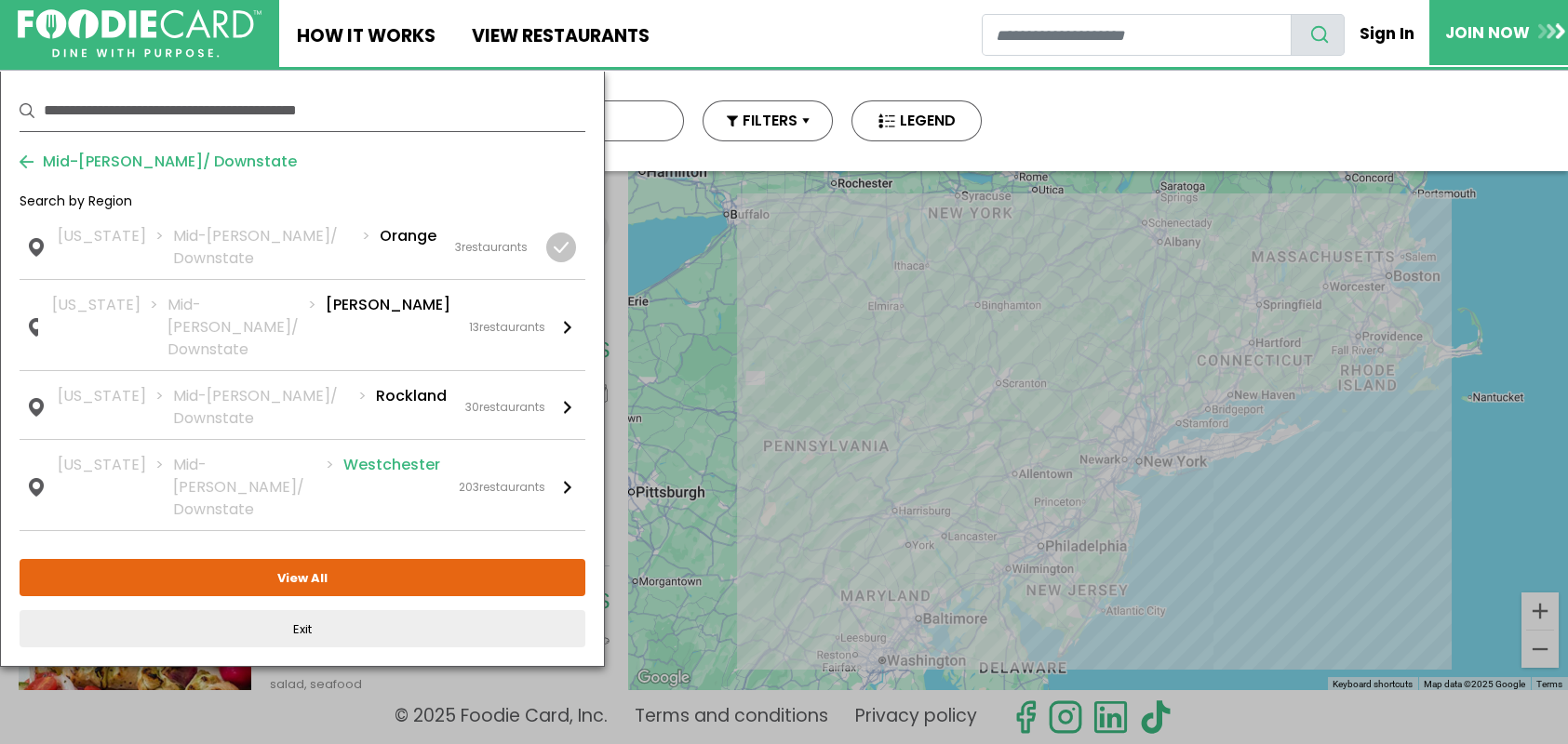
click at [465, 454] on div "[US_STATE] Mid-[PERSON_NAME]/ Downstate [GEOGRAPHIC_DATA] 203 restaurants" at bounding box center [302, 488] width 488 height 67
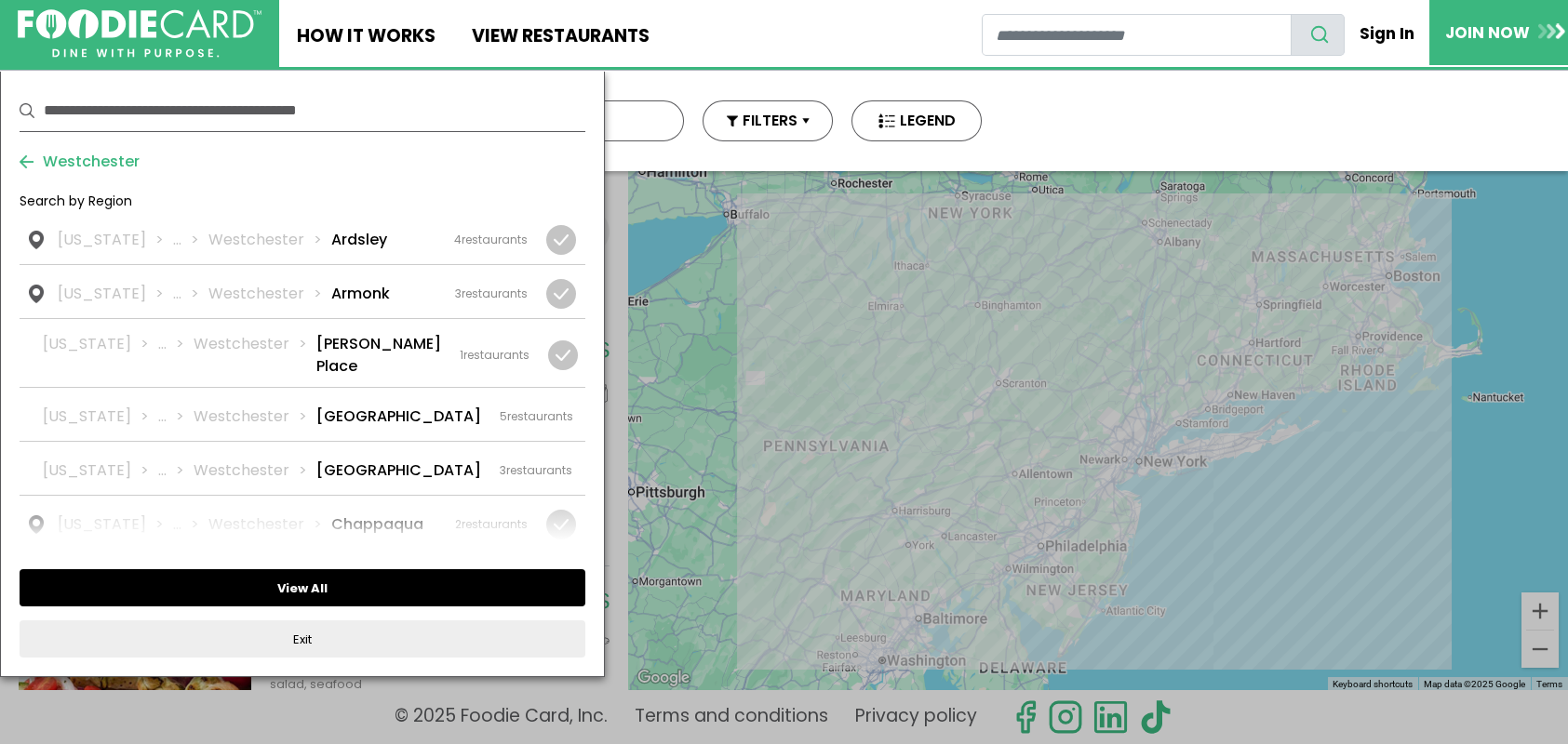
click at [412, 581] on button "View All" at bounding box center [302, 588] width 566 height 38
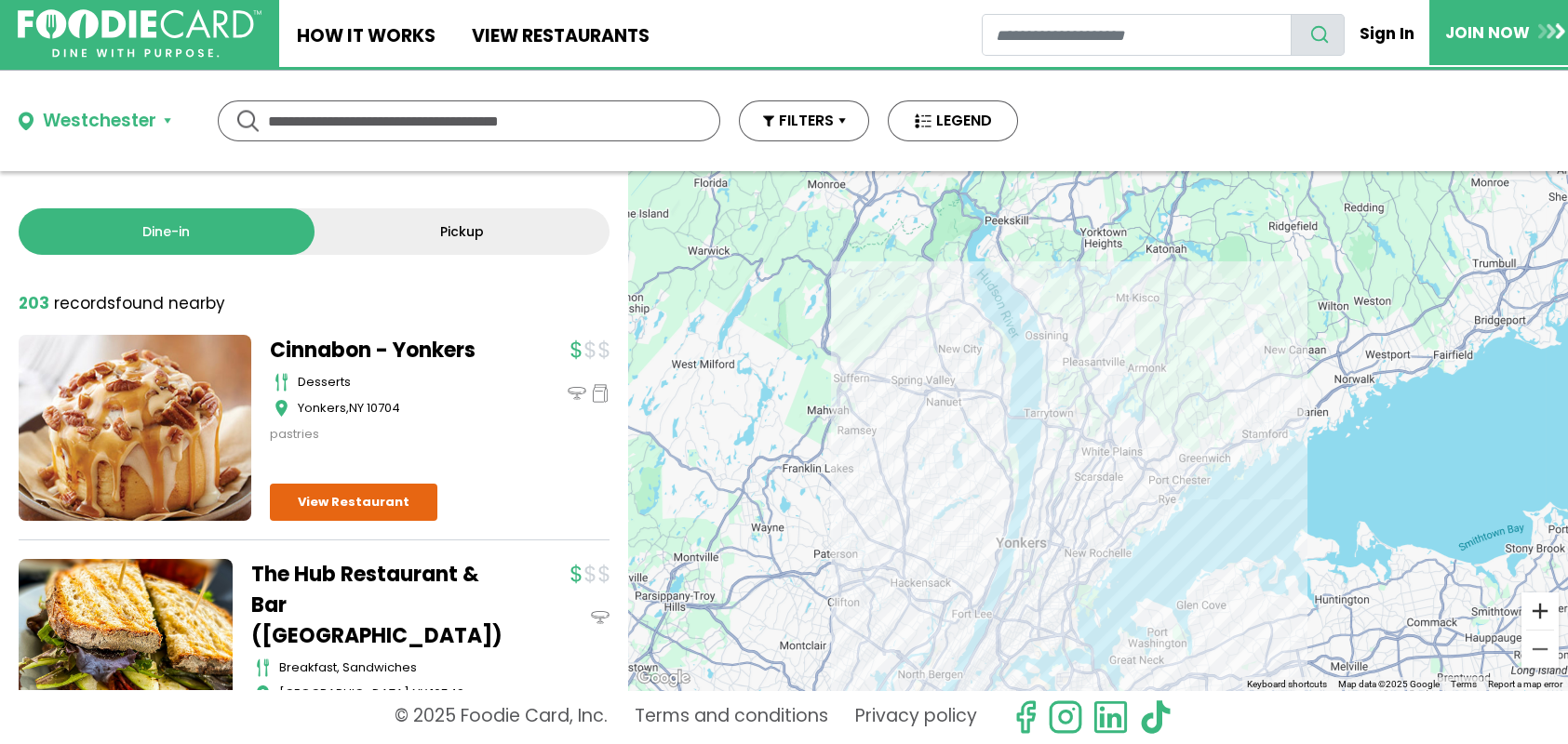
click at [1543, 614] on button "Zoom in" at bounding box center [1539, 611] width 38 height 38
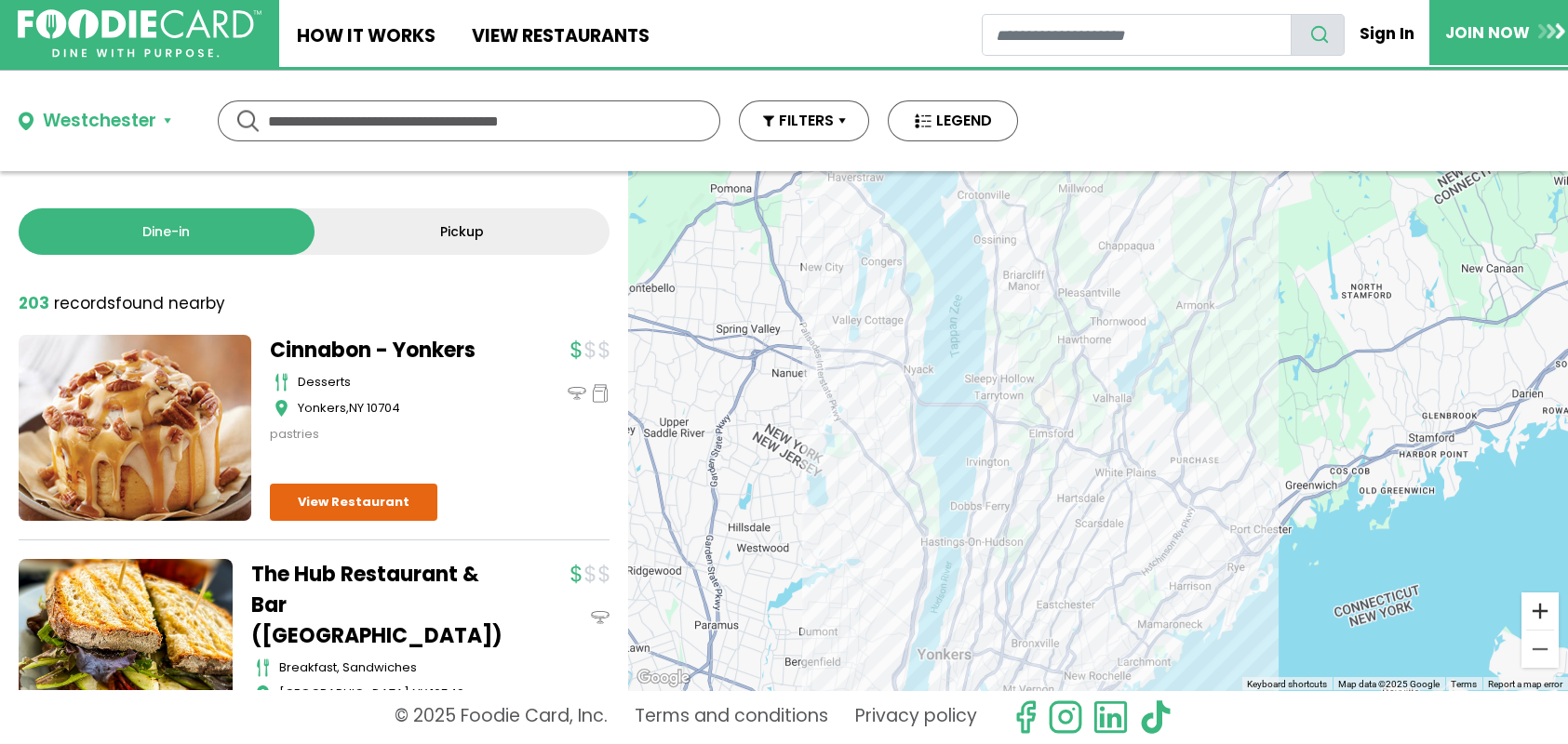
click at [1535, 609] on button "Zoom in" at bounding box center [1539, 611] width 38 height 38
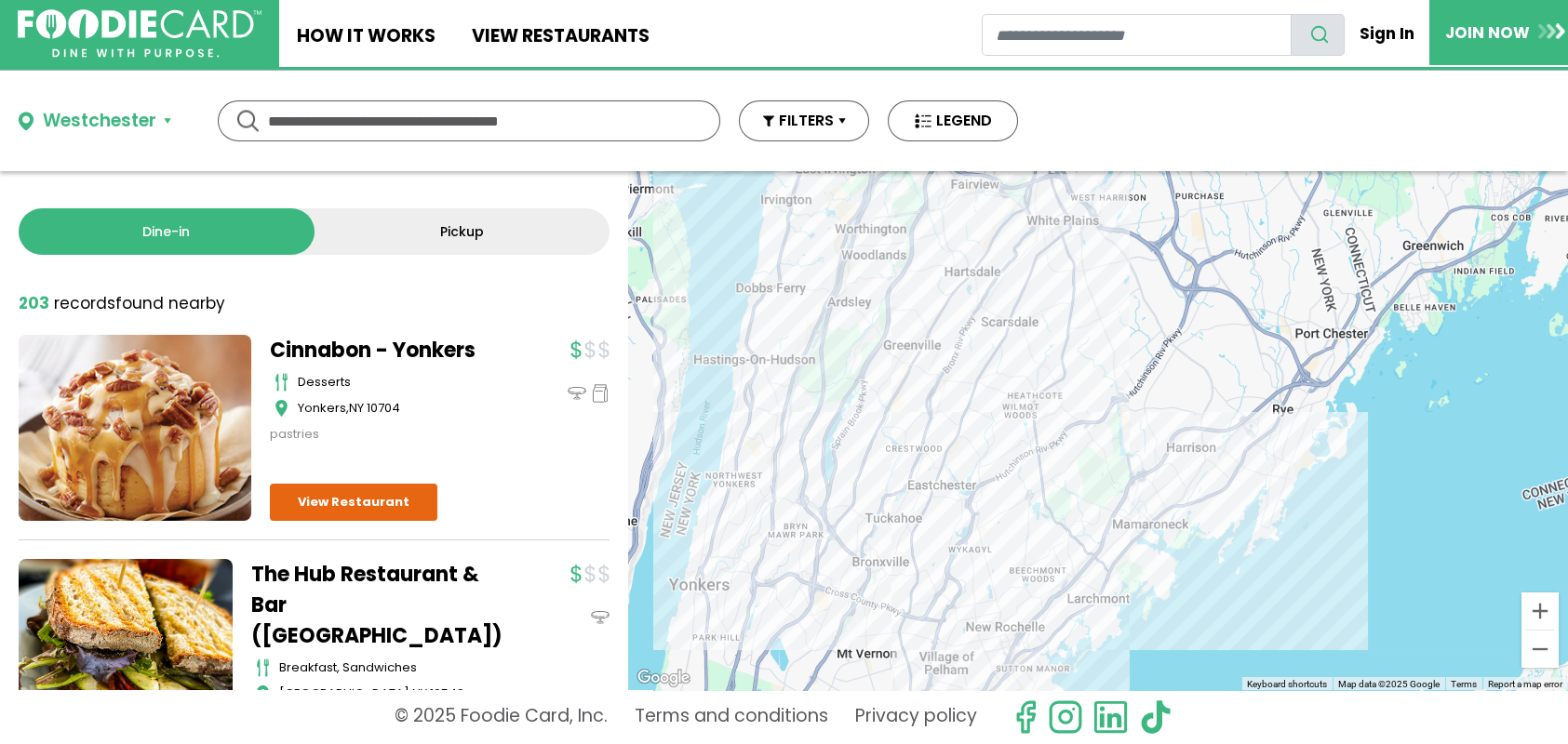
drag, startPoint x: 1395, startPoint y: 564, endPoint x: 1302, endPoint y: 268, distance: 310.3
click at [1302, 268] on div at bounding box center [1098, 431] width 940 height 519
click at [1536, 600] on button "Zoom in" at bounding box center [1539, 611] width 38 height 38
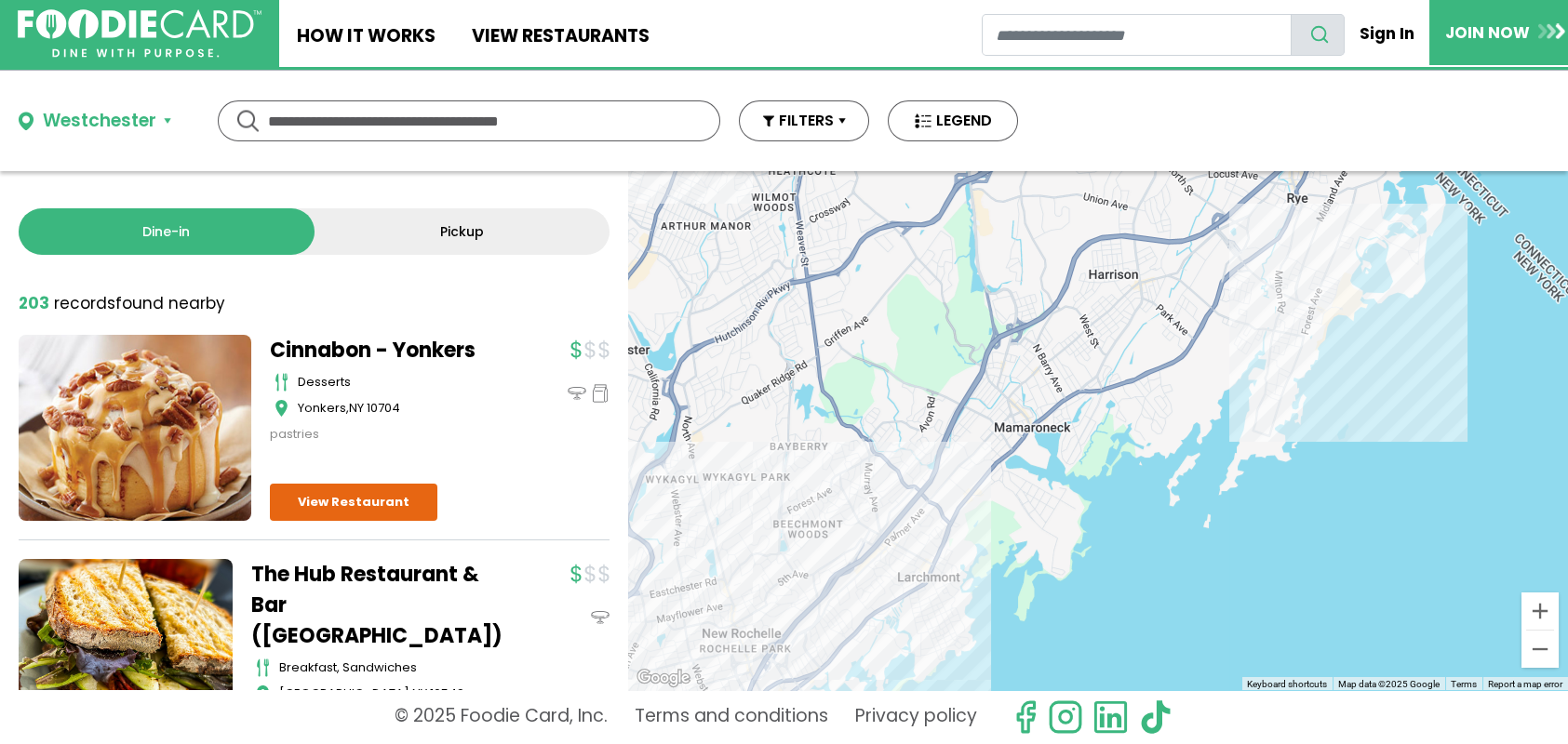
drag, startPoint x: 1325, startPoint y: 554, endPoint x: 1154, endPoint y: 365, distance: 254.9
click at [1154, 365] on div at bounding box center [1098, 431] width 940 height 519
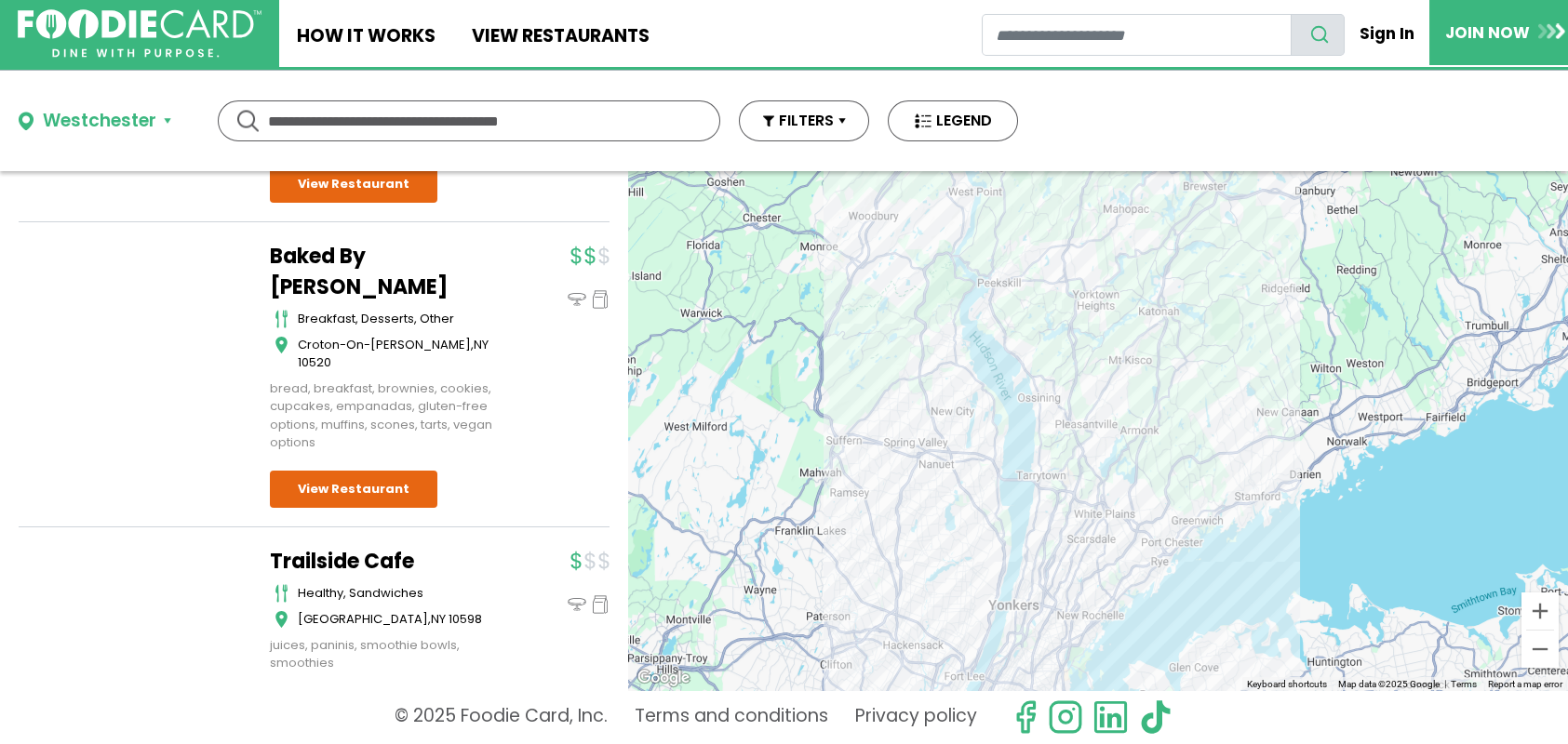
scroll to position [21724, 0]
